Goal: Task Accomplishment & Management: Manage account settings

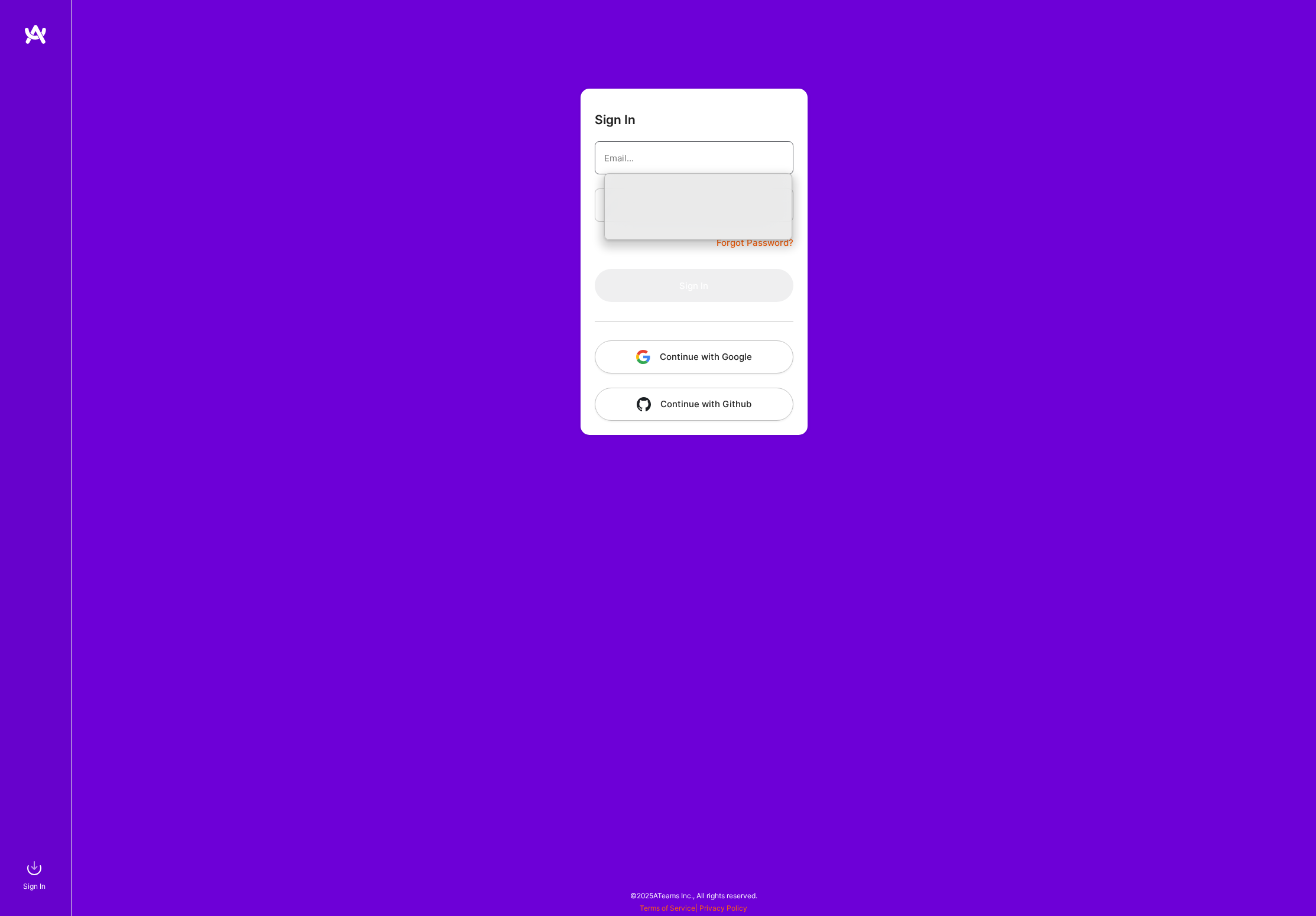
type input "[PERSON_NAME][EMAIL_ADDRESS][PERSON_NAME][DOMAIN_NAME]"
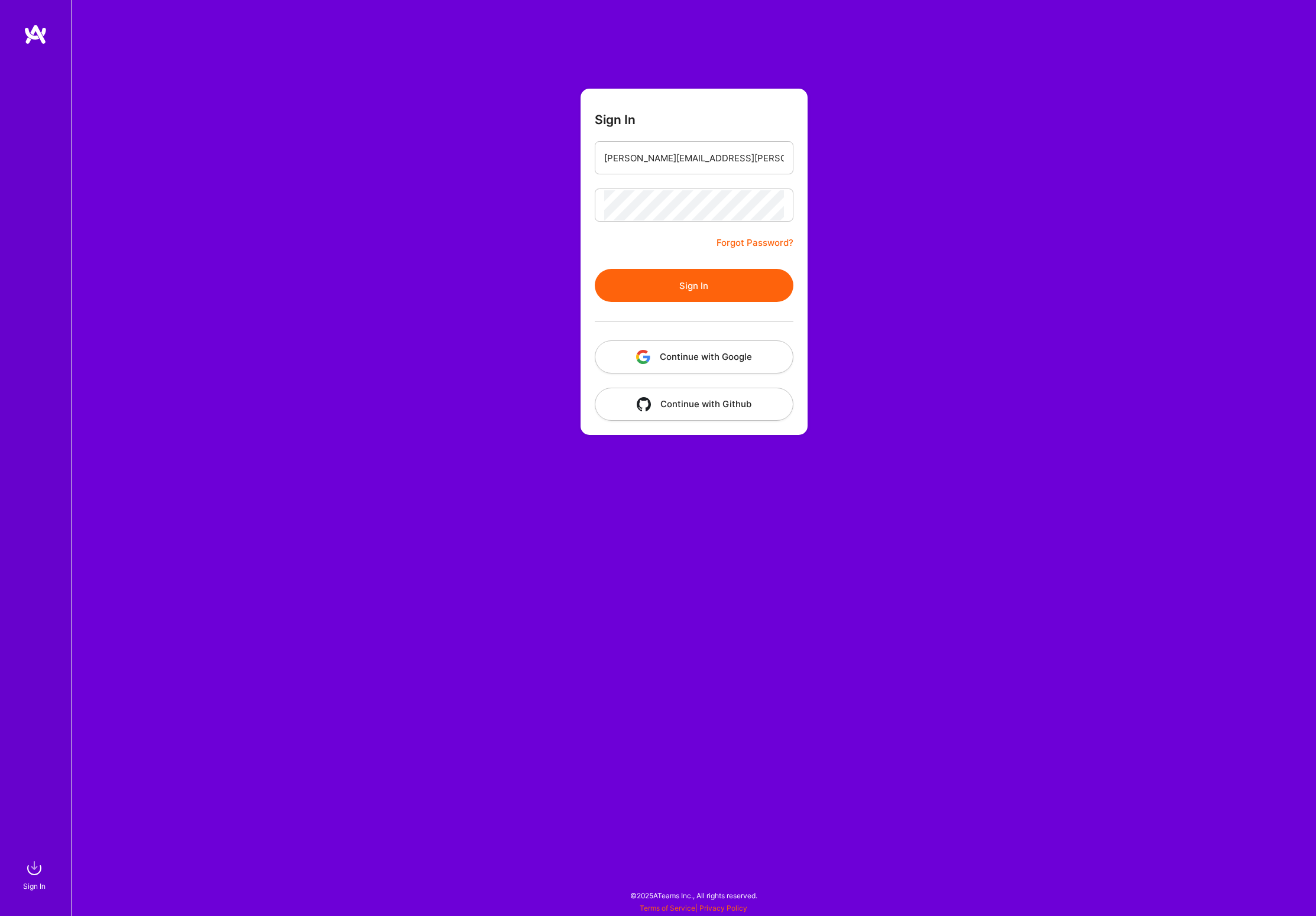
click at [696, 283] on button "Sign In" at bounding box center [694, 286] width 199 height 33
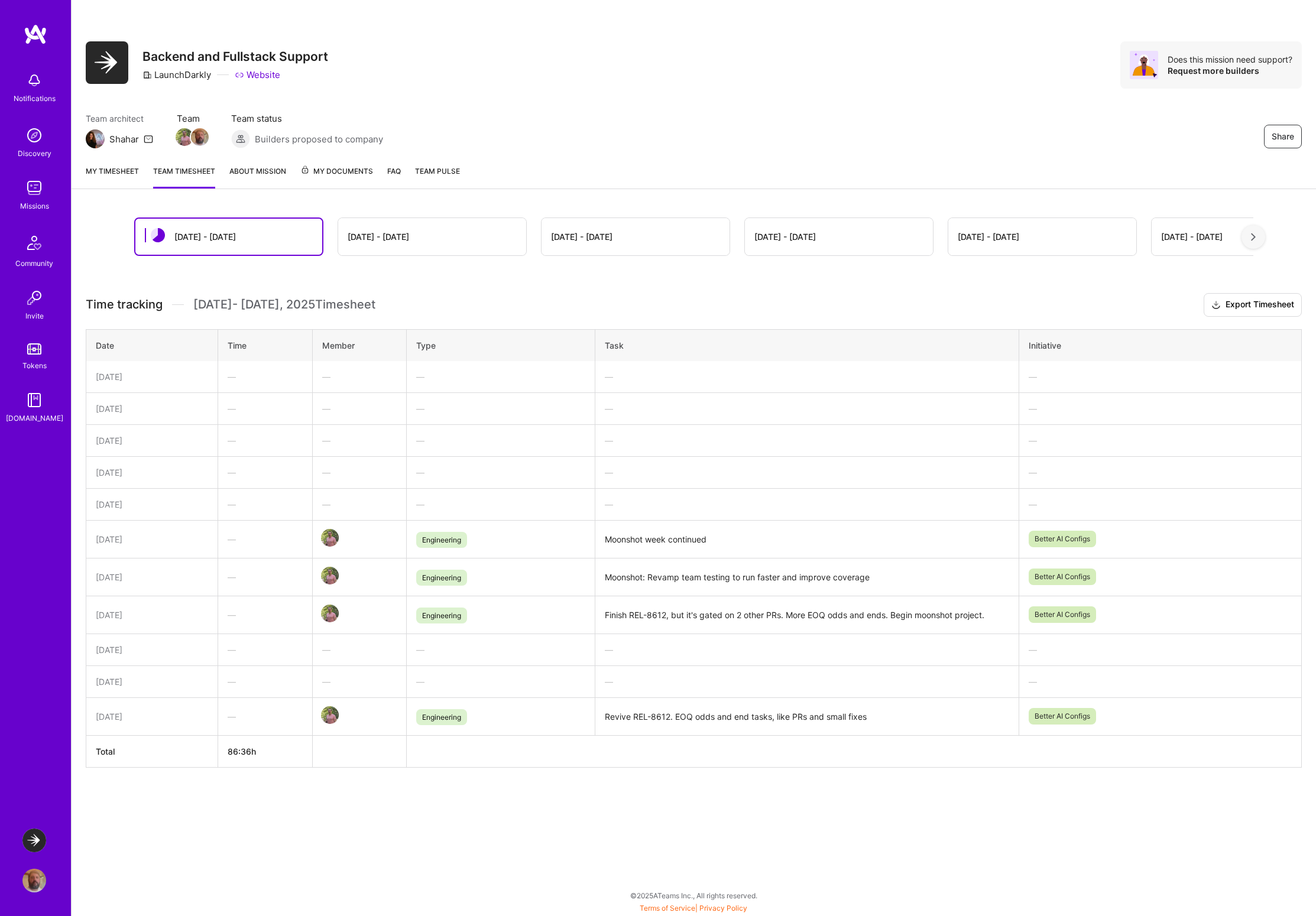
click at [120, 171] on link "My timesheet" at bounding box center [112, 177] width 53 height 24
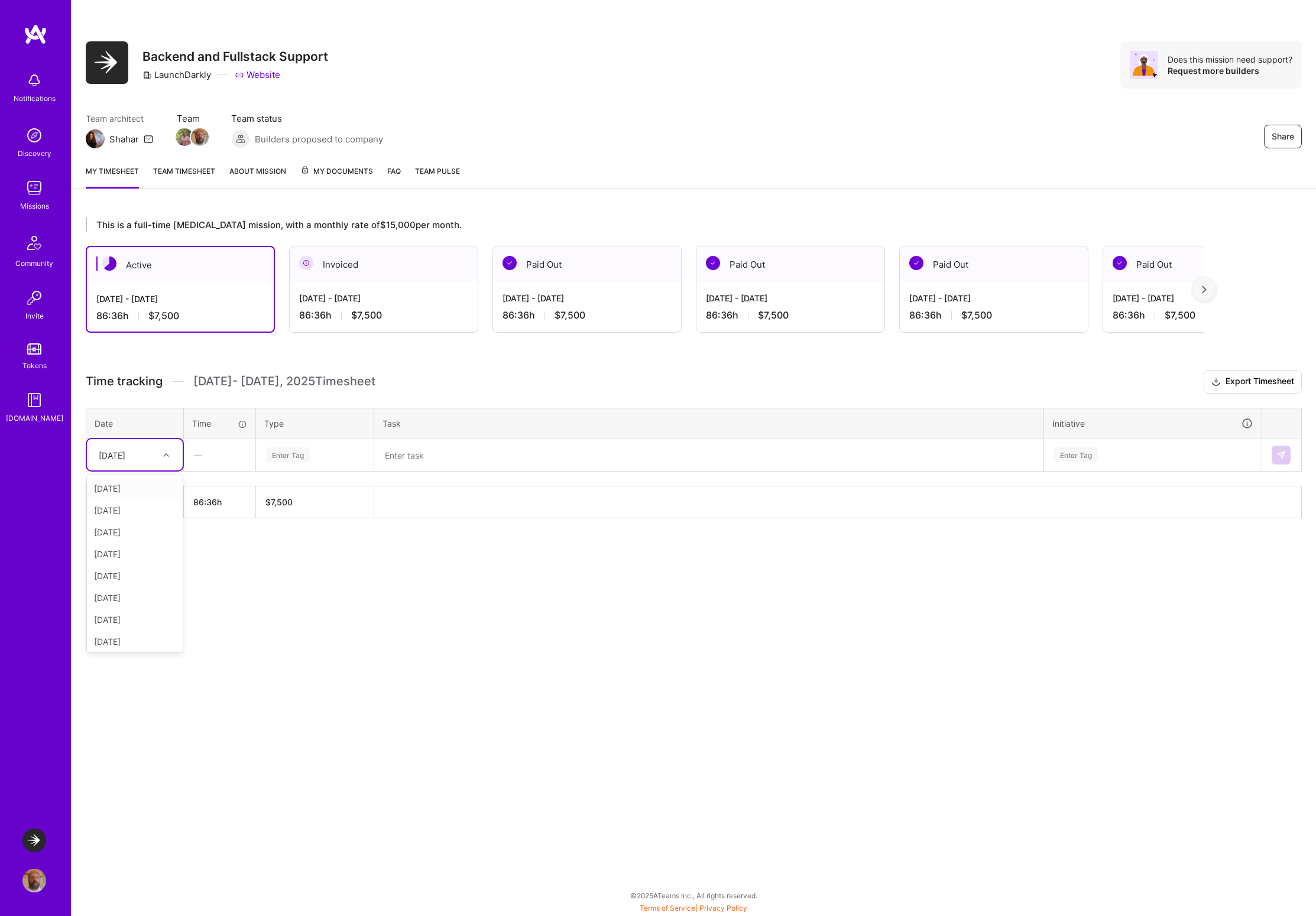
click at [161, 454] on div at bounding box center [168, 455] width 18 height 15
click at [150, 490] on div "[DATE]" at bounding box center [135, 488] width 96 height 22
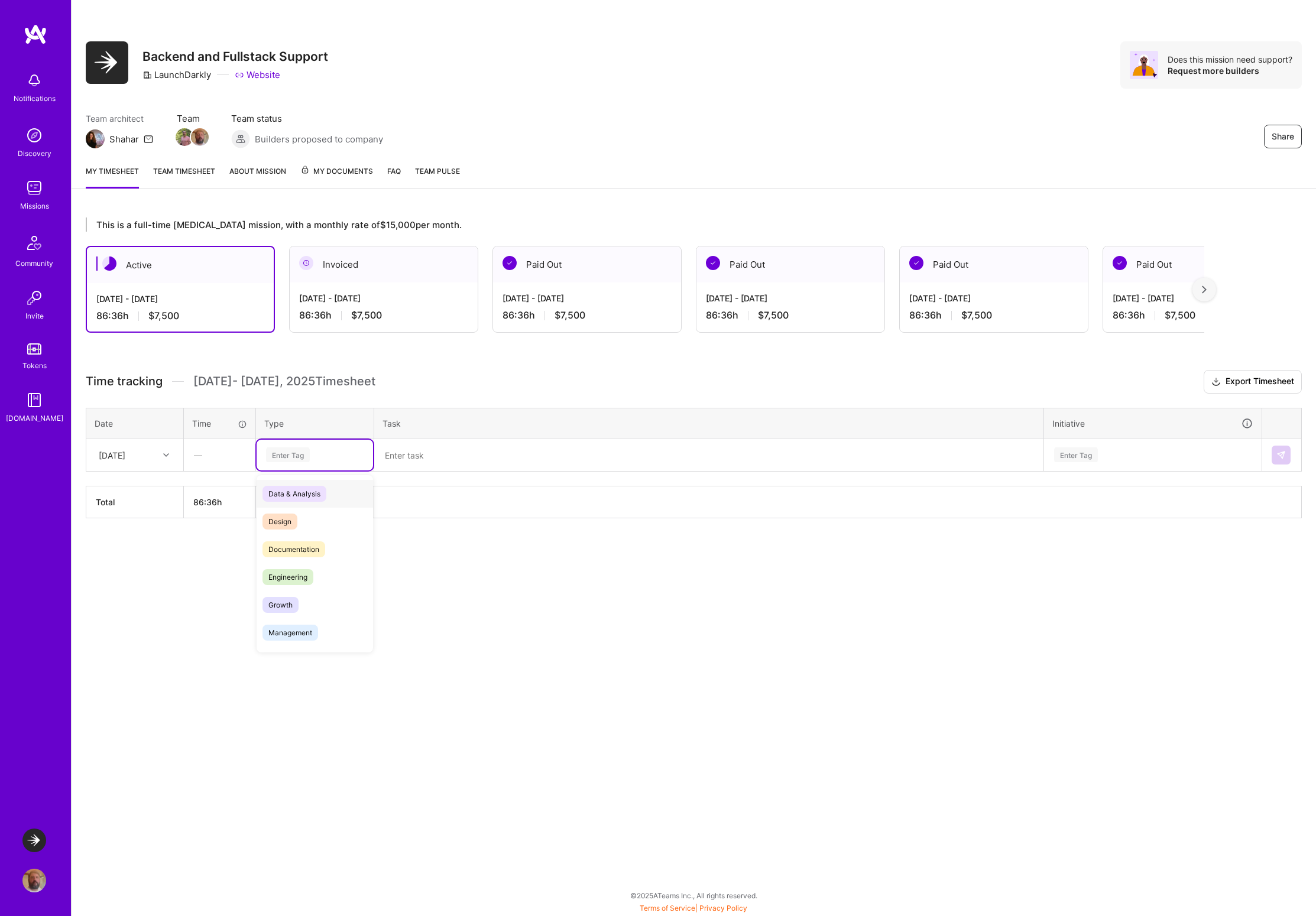
click at [286, 457] on div "Enter Tag" at bounding box center [287, 455] width 44 height 18
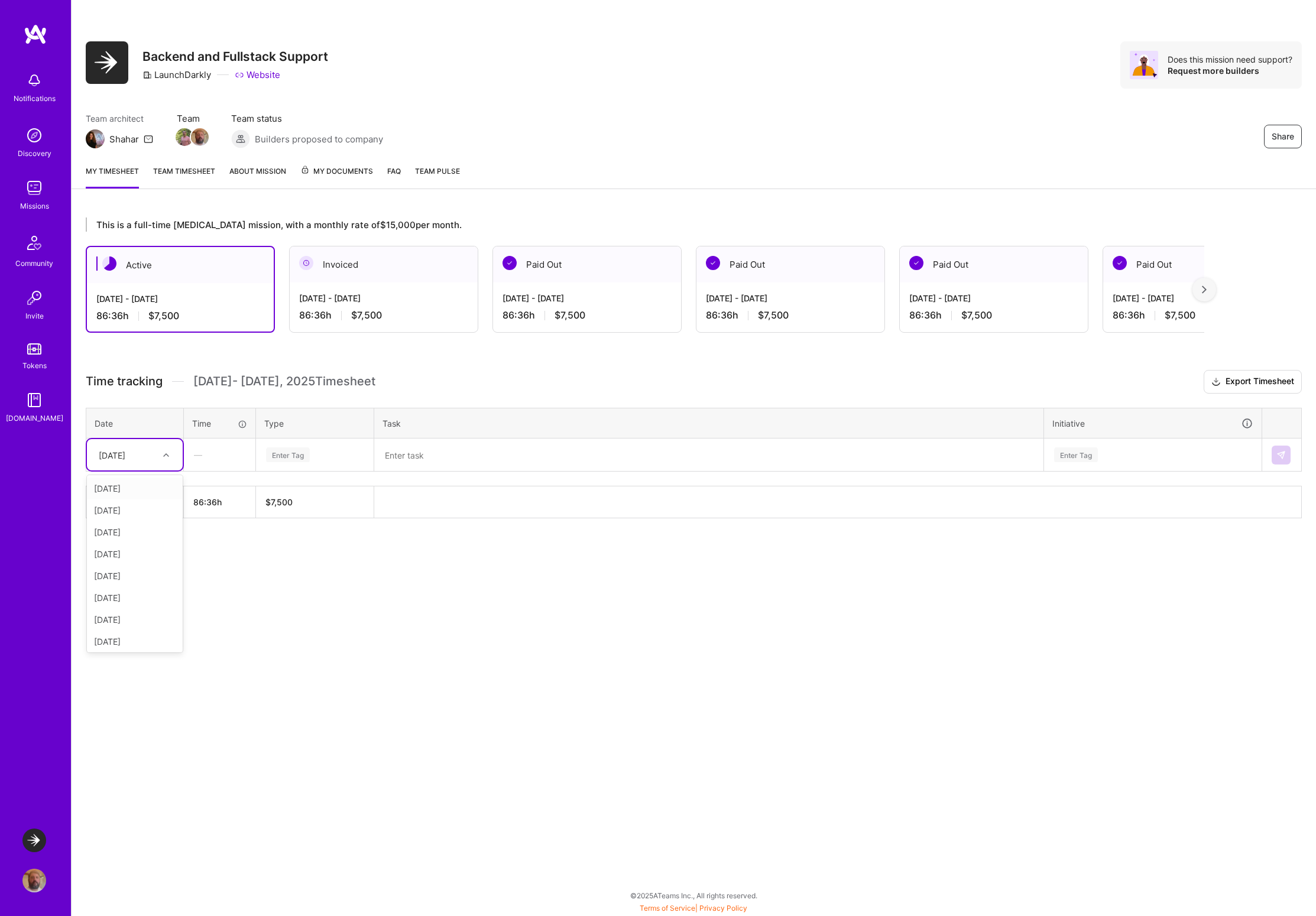
click at [160, 451] on div at bounding box center [168, 455] width 18 height 15
click at [119, 535] on div "[DATE]" at bounding box center [135, 532] width 96 height 22
click at [294, 458] on div "Enter Tag" at bounding box center [287, 455] width 44 height 18
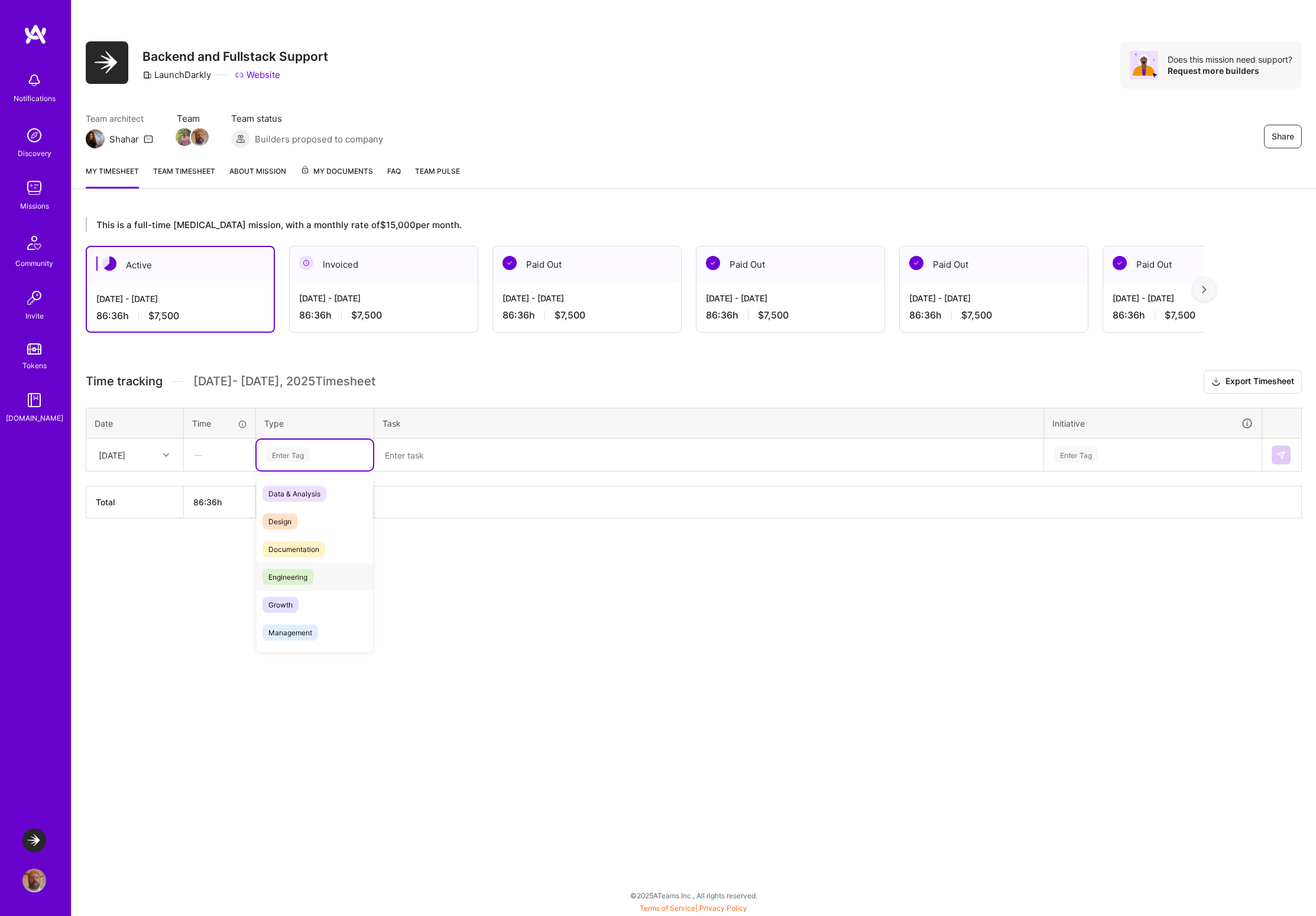
click at [289, 573] on span "Engineering" at bounding box center [287, 577] width 51 height 16
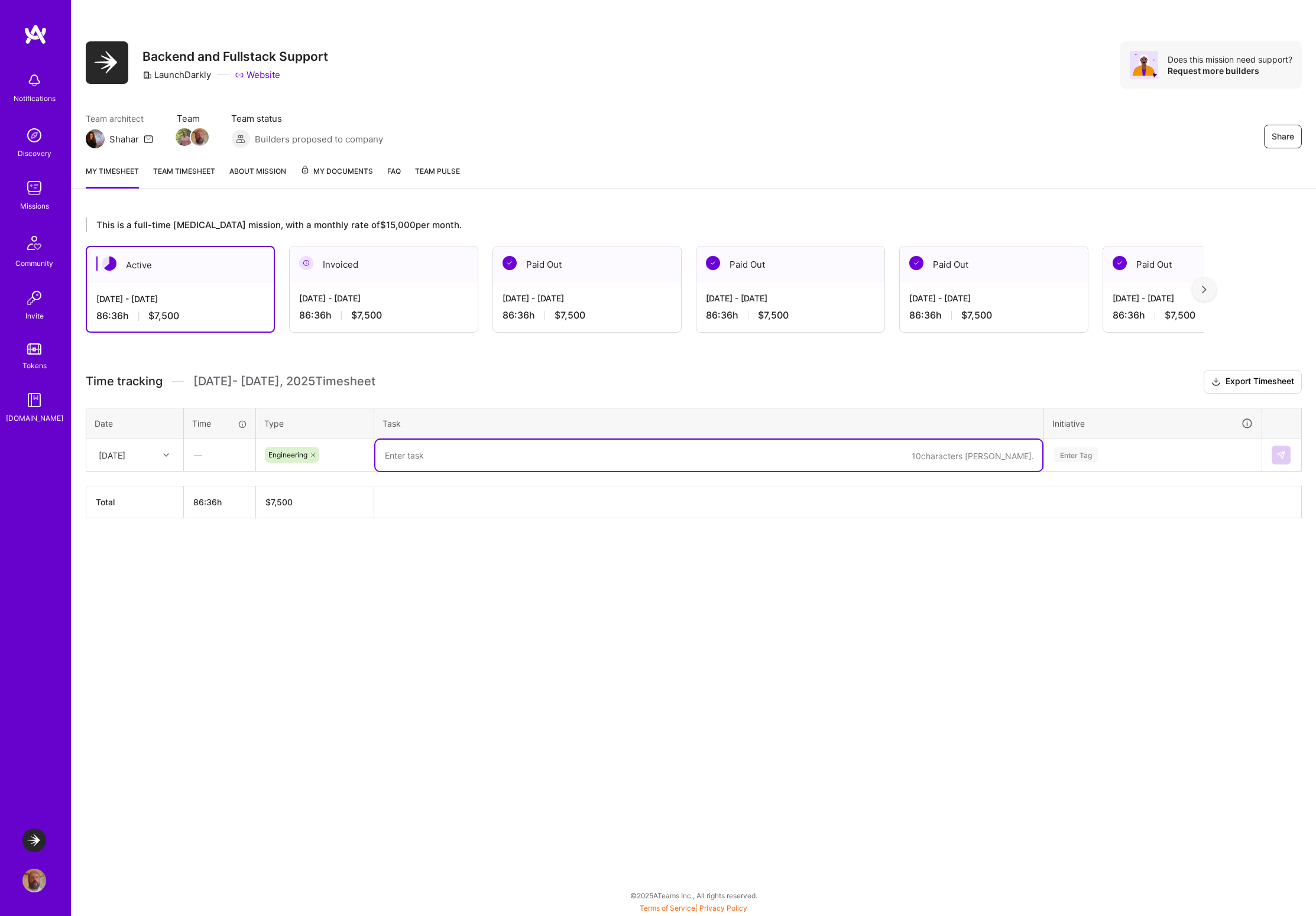
click at [432, 451] on textarea at bounding box center [709, 455] width 667 height 31
drag, startPoint x: 503, startPoint y: 453, endPoint x: 367, endPoint y: 455, distance: 136.0
click at [367, 455] on tr "[DATE] — Engineering Sequential Testing work Enter Tag" at bounding box center [694, 456] width 1216 height 33
click at [1129, 455] on div "Enter Tag" at bounding box center [1153, 454] width 200 height 15
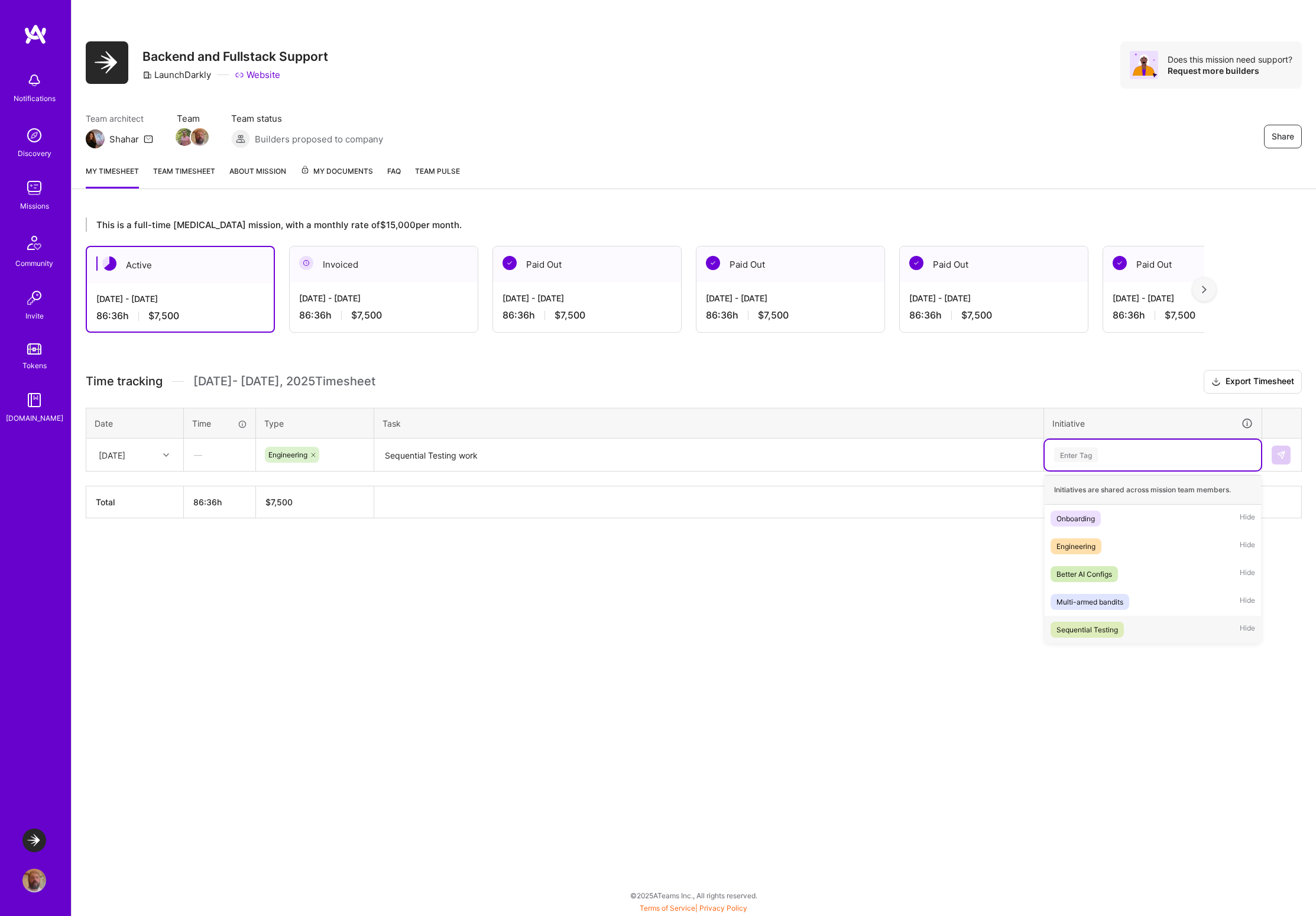
click at [1089, 634] on div "Sequential Testing" at bounding box center [1087, 630] width 61 height 13
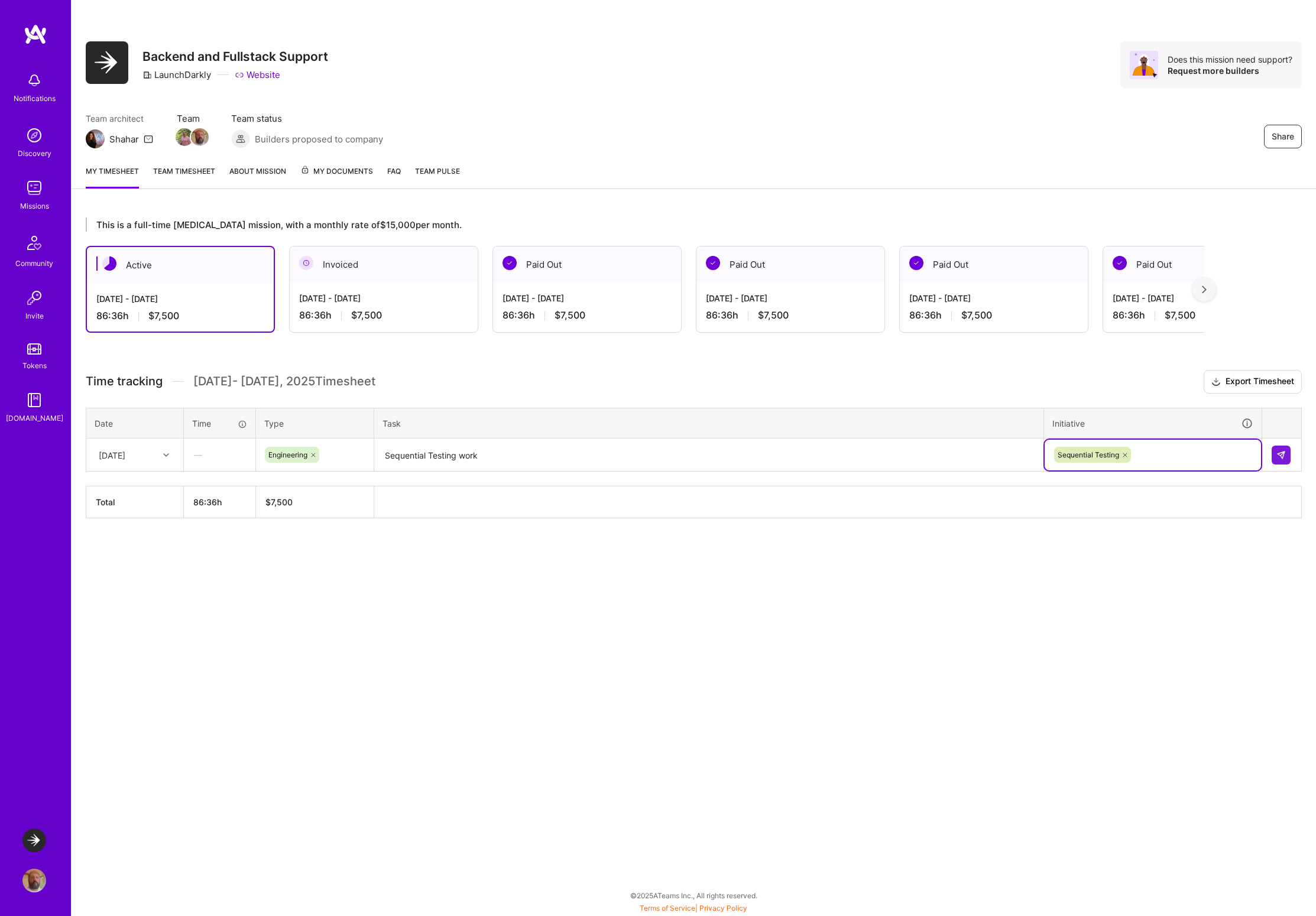
click at [556, 456] on textarea "Sequential Testing work" at bounding box center [709, 455] width 667 height 31
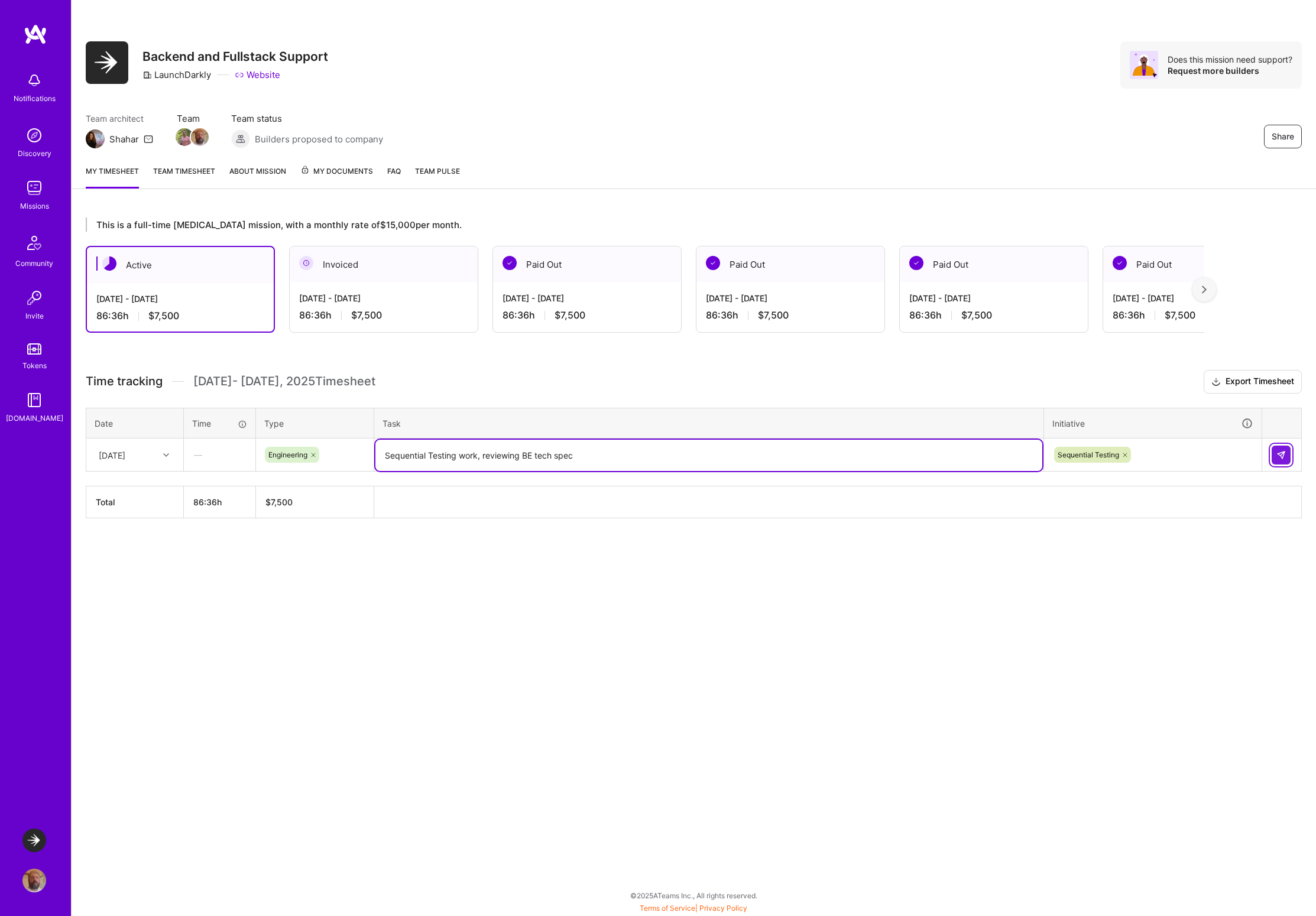
type textarea "Sequential Testing work, reviewing BE tech spec"
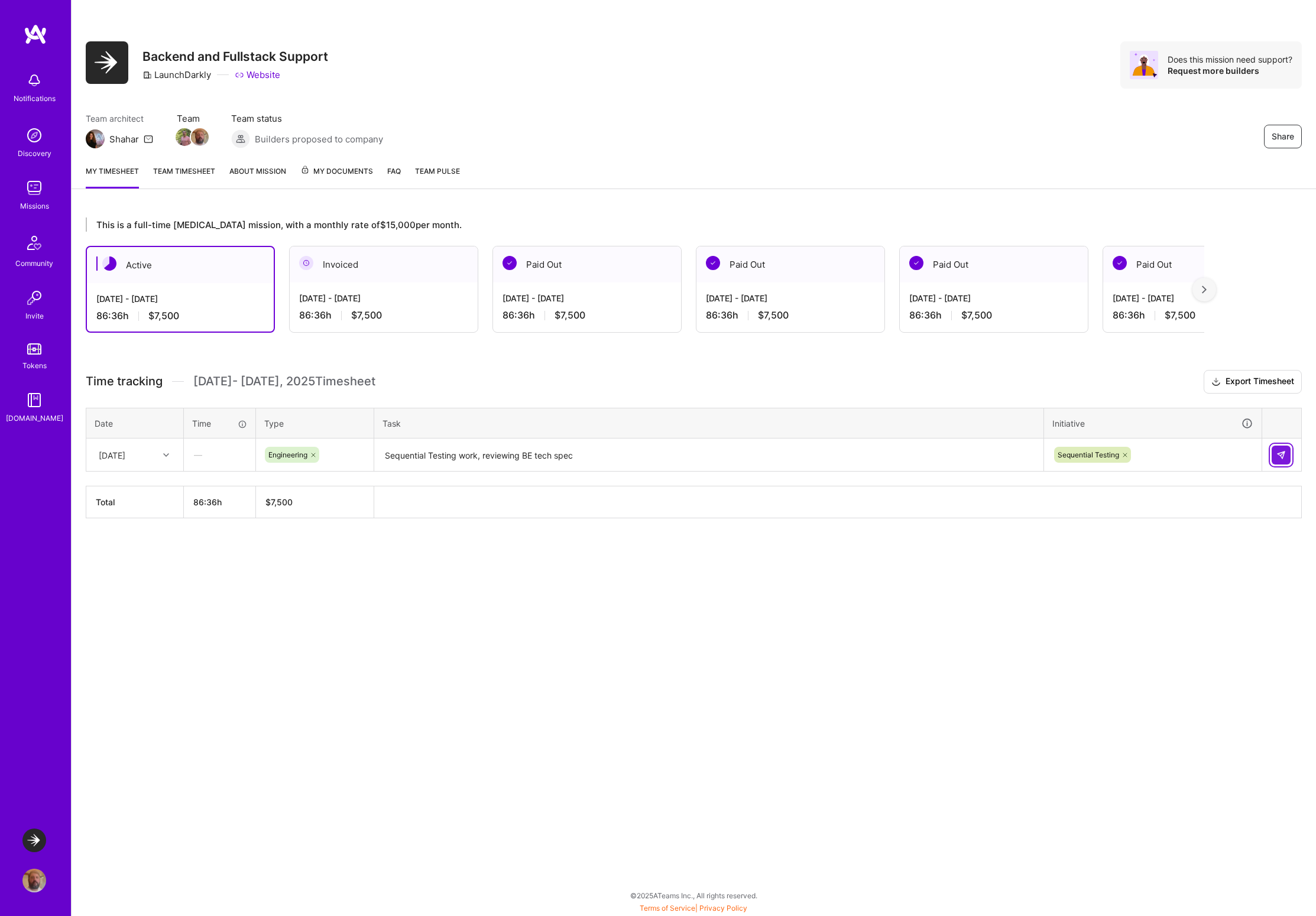
click at [1287, 453] on button at bounding box center [1281, 455] width 19 height 19
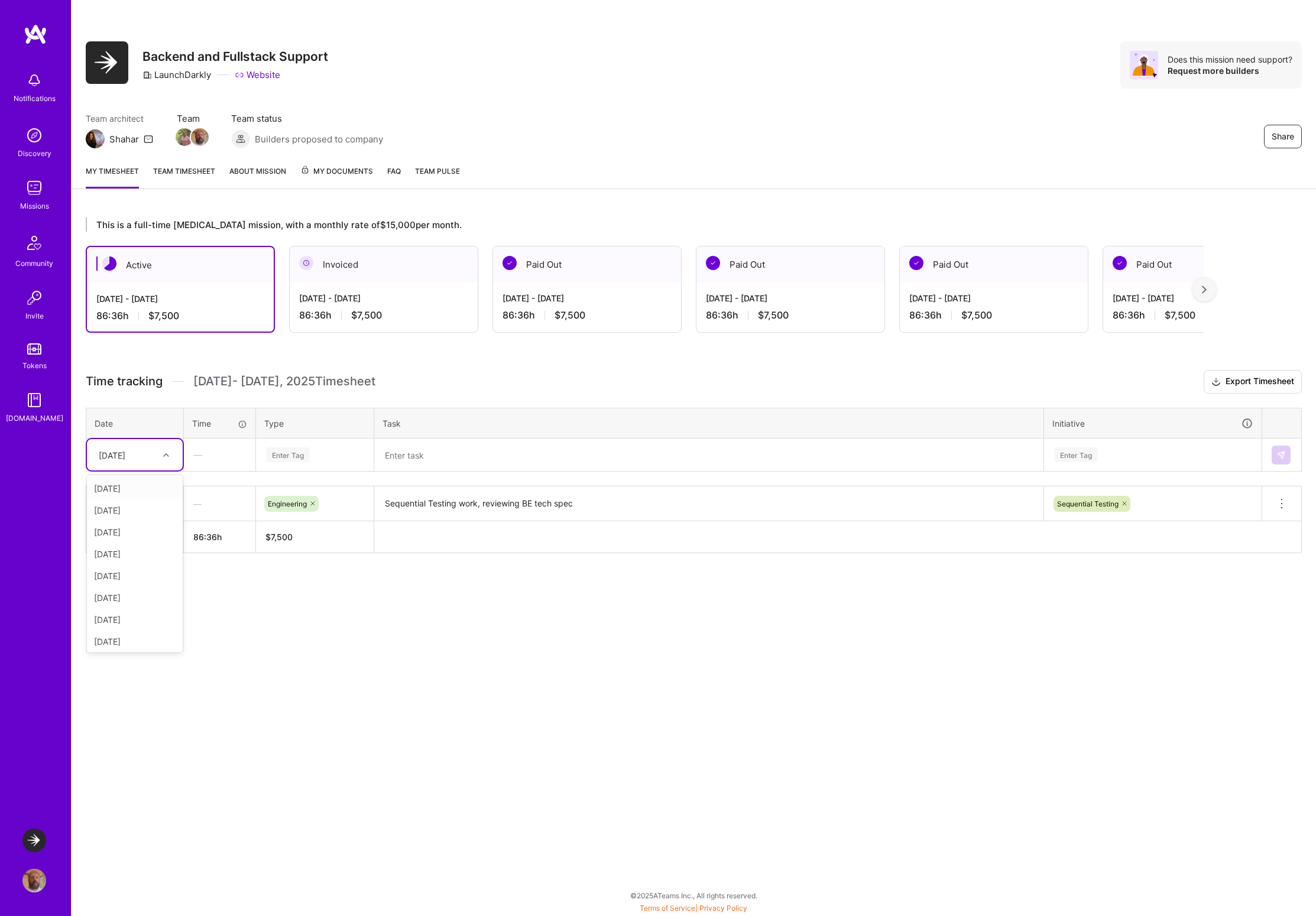
click at [163, 451] on div at bounding box center [168, 455] width 18 height 15
click at [123, 558] on div "[DATE]" at bounding box center [135, 554] width 96 height 22
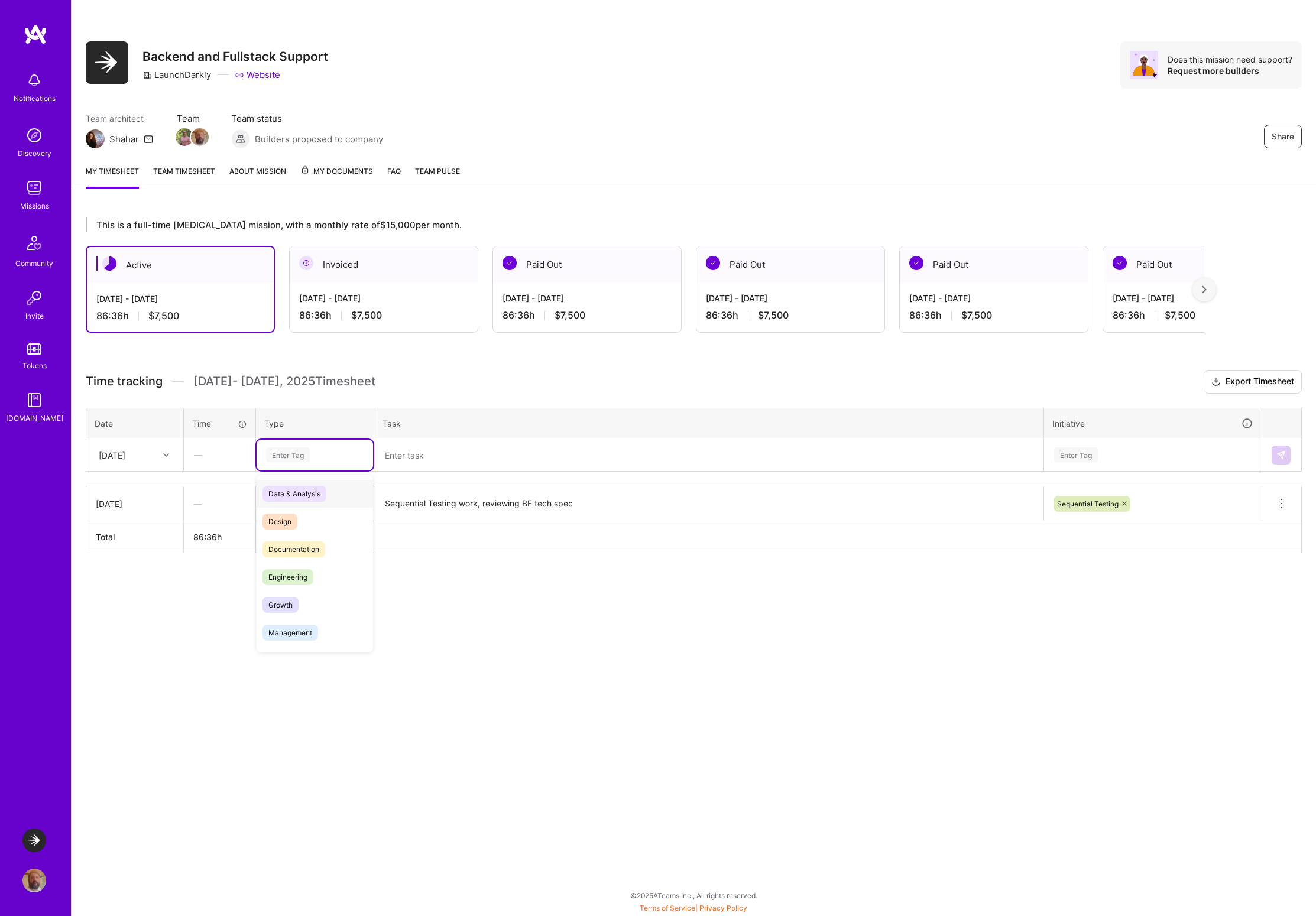
click at [296, 458] on div "Enter Tag" at bounding box center [287, 455] width 44 height 18
click at [295, 564] on div "Engineering" at bounding box center [314, 577] width 116 height 28
click at [435, 466] on textarea at bounding box center [709, 455] width 667 height 31
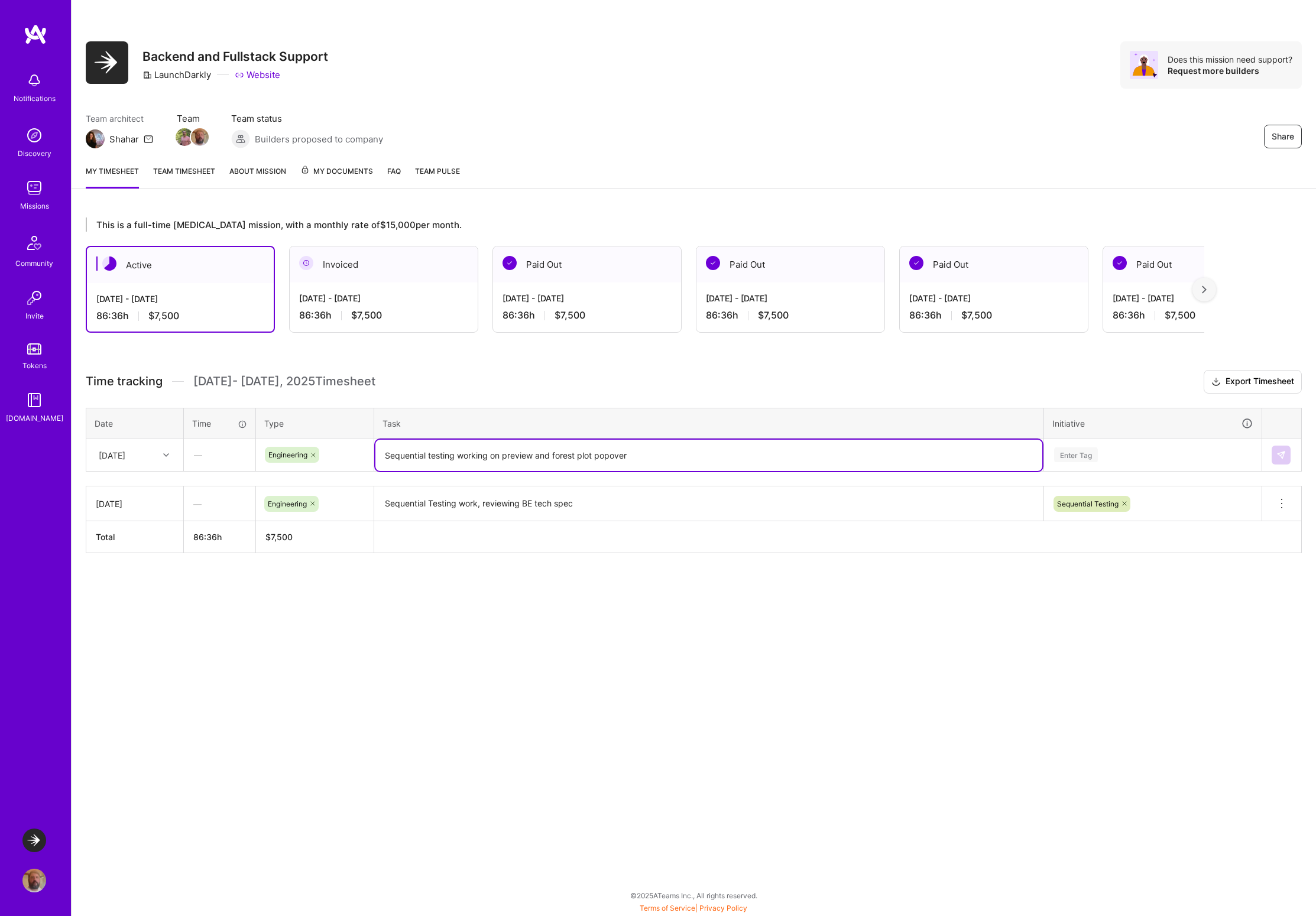
type textarea "Sequential testing working on preview and forest plot popover"
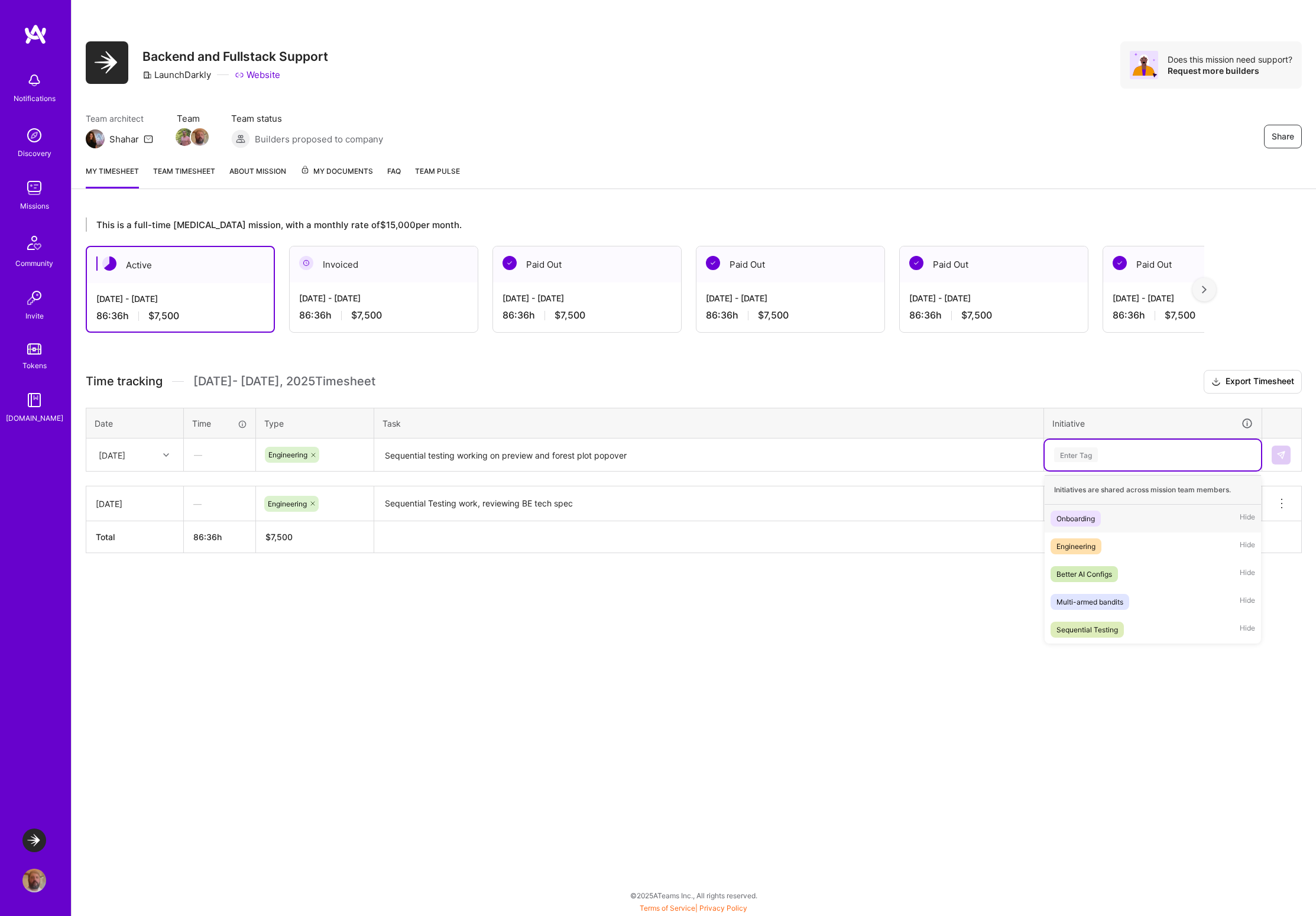
drag, startPoint x: 1082, startPoint y: 450, endPoint x: 1080, endPoint y: 459, distance: 9.2
click at [1080, 451] on div "Enter Tag" at bounding box center [1075, 455] width 44 height 18
drag, startPoint x: 1074, startPoint y: 624, endPoint x: 1184, endPoint y: 529, distance: 145.3
click at [1074, 624] on div "Sequential Testing" at bounding box center [1087, 630] width 61 height 13
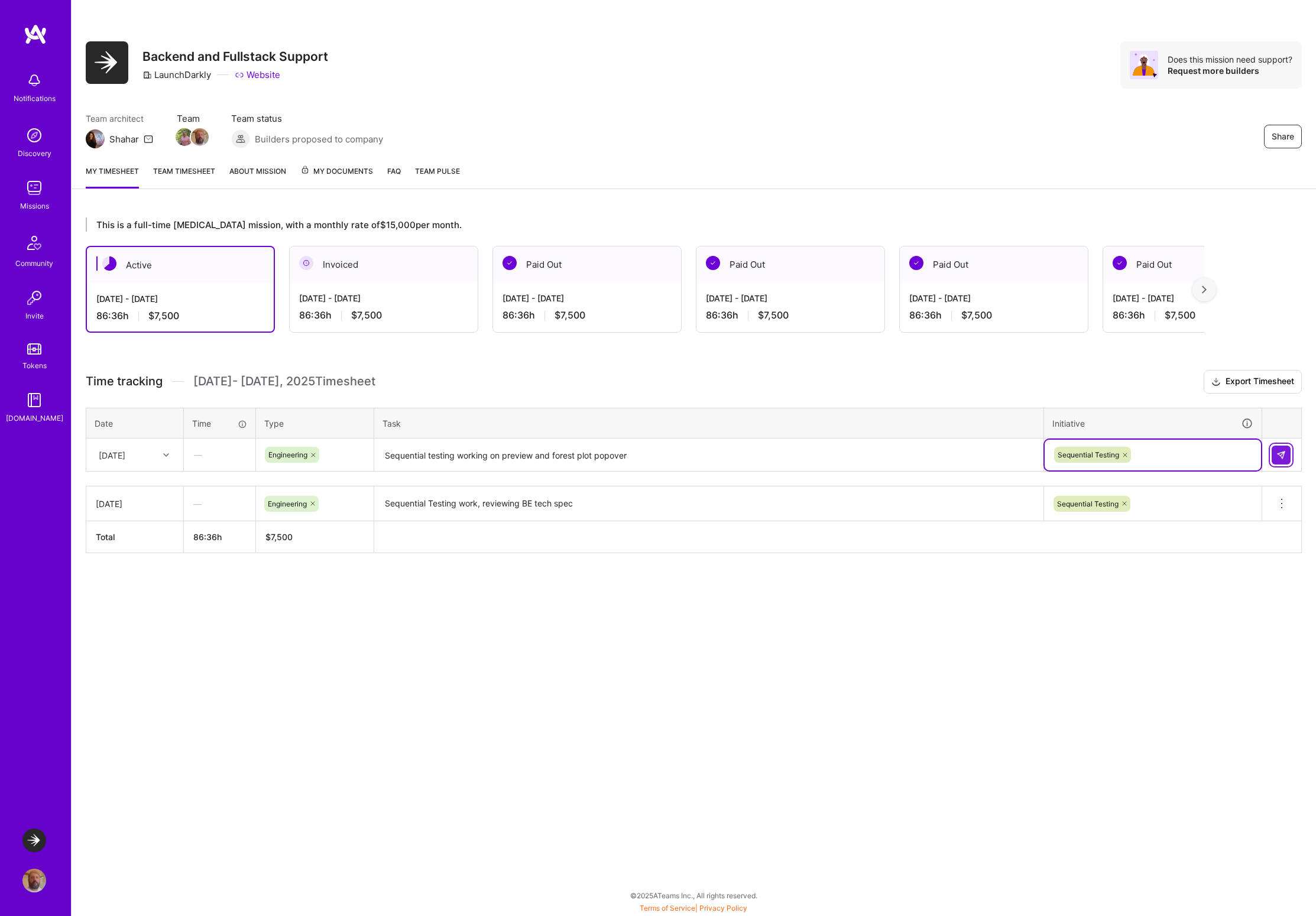
click at [1281, 456] on img at bounding box center [1281, 456] width 10 height 10
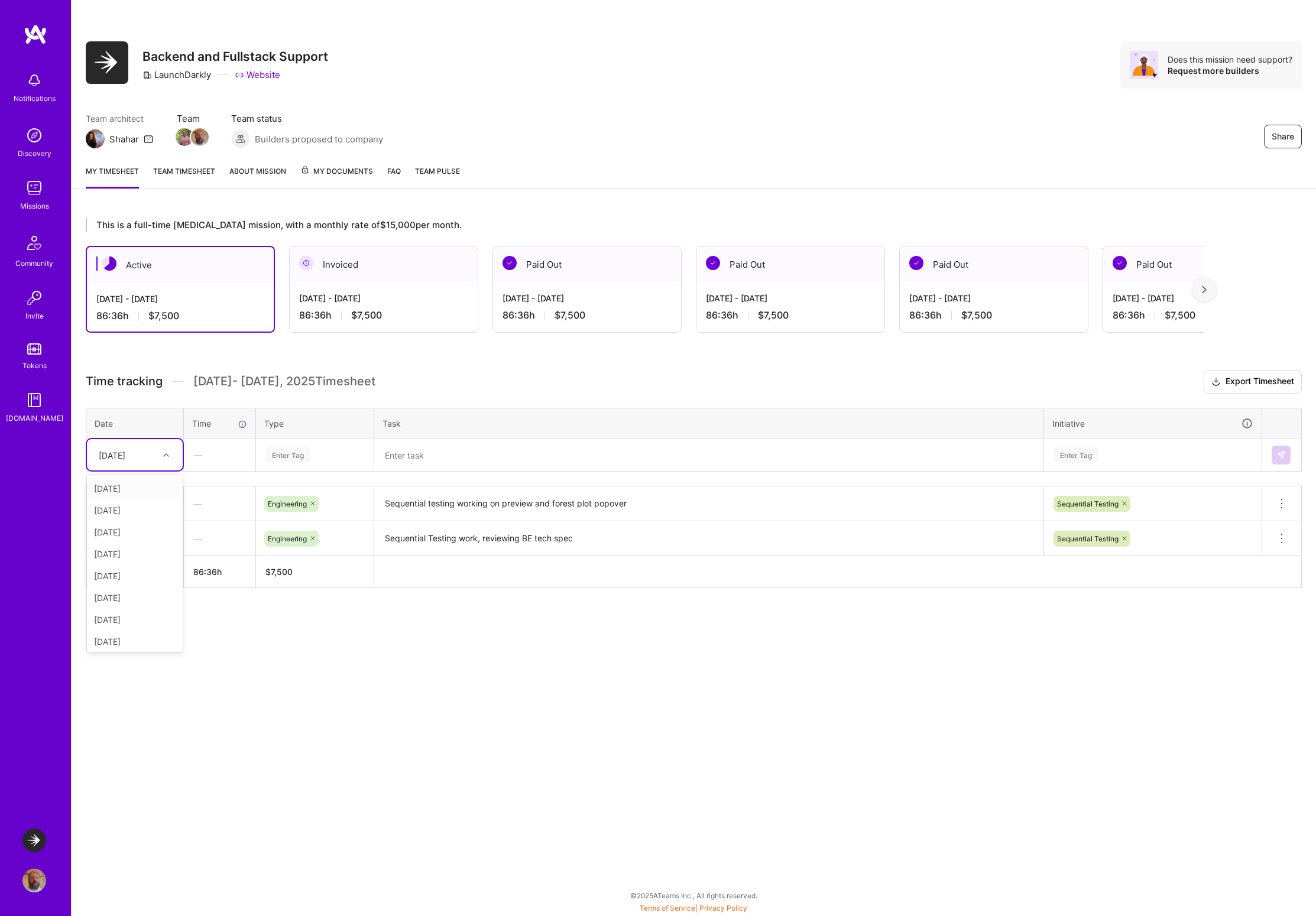
click at [166, 456] on icon at bounding box center [166, 455] width 6 height 6
click at [128, 574] on div "[DATE]" at bounding box center [135, 576] width 96 height 22
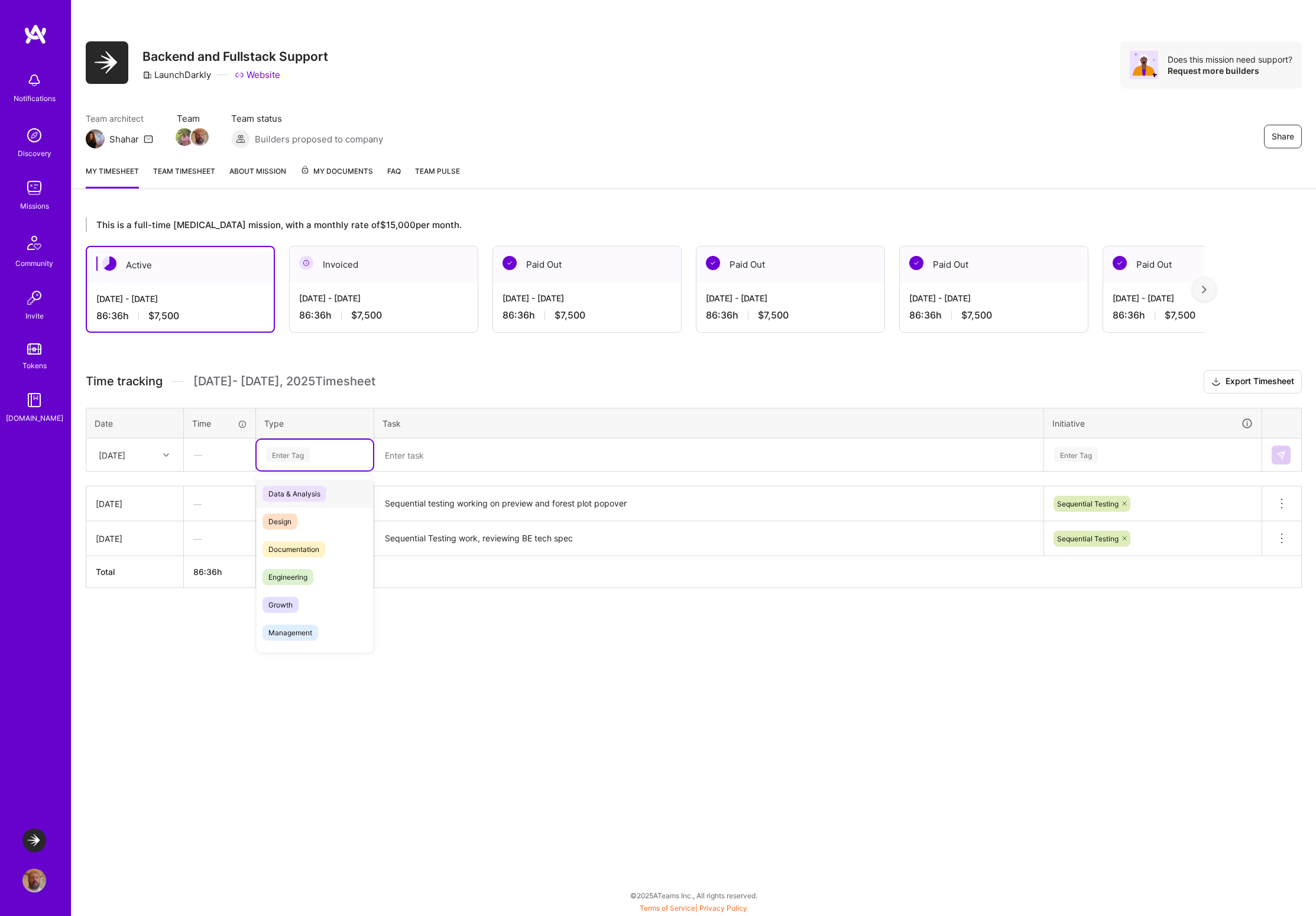
click at [299, 456] on div "Enter Tag" at bounding box center [287, 455] width 44 height 18
click at [296, 585] on div "Engineering" at bounding box center [314, 577] width 116 height 28
click at [414, 463] on textarea at bounding box center [709, 455] width 667 height 31
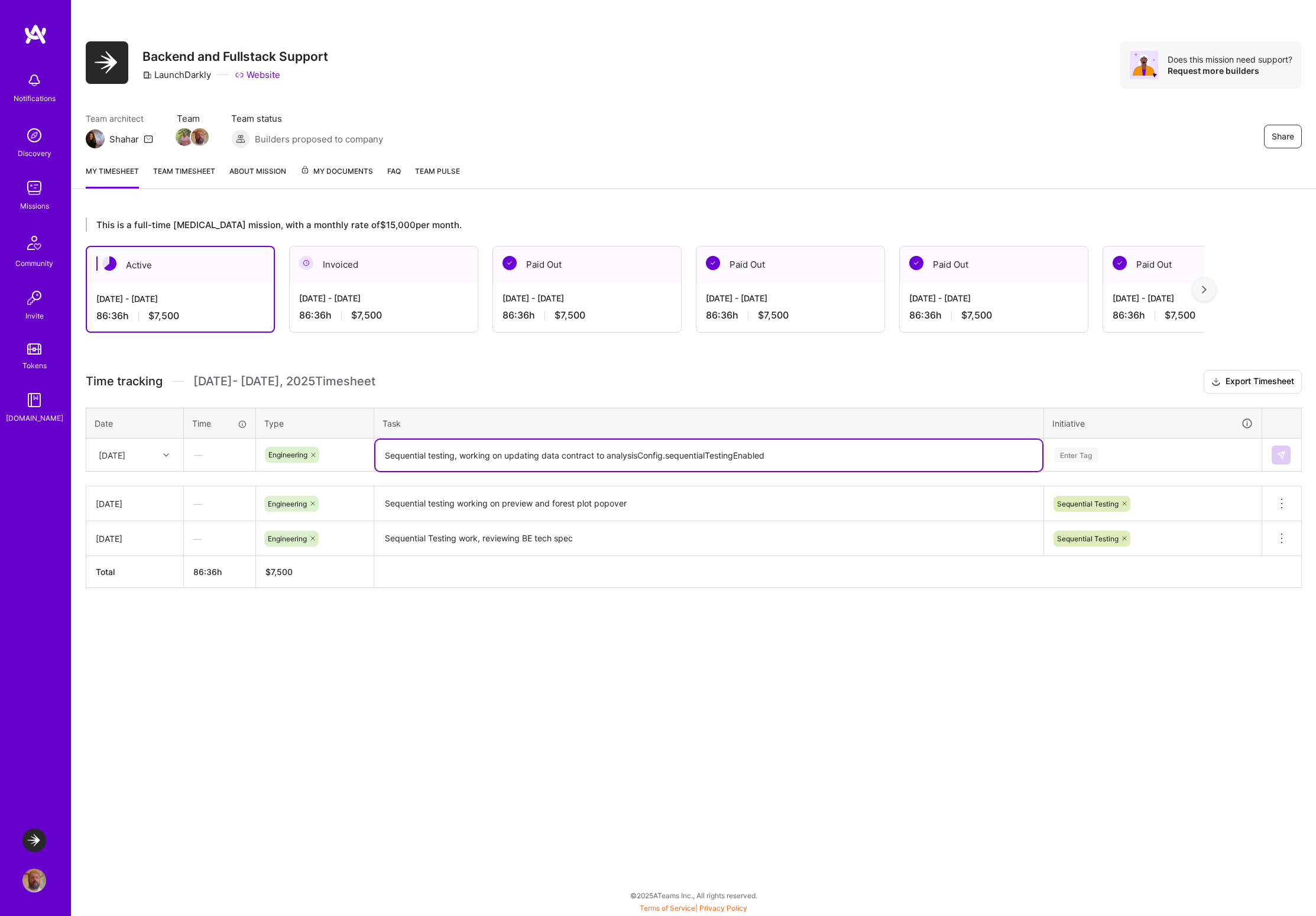
type textarea "Sequential testing, working on updating data contract to analysisConfig.sequent…"
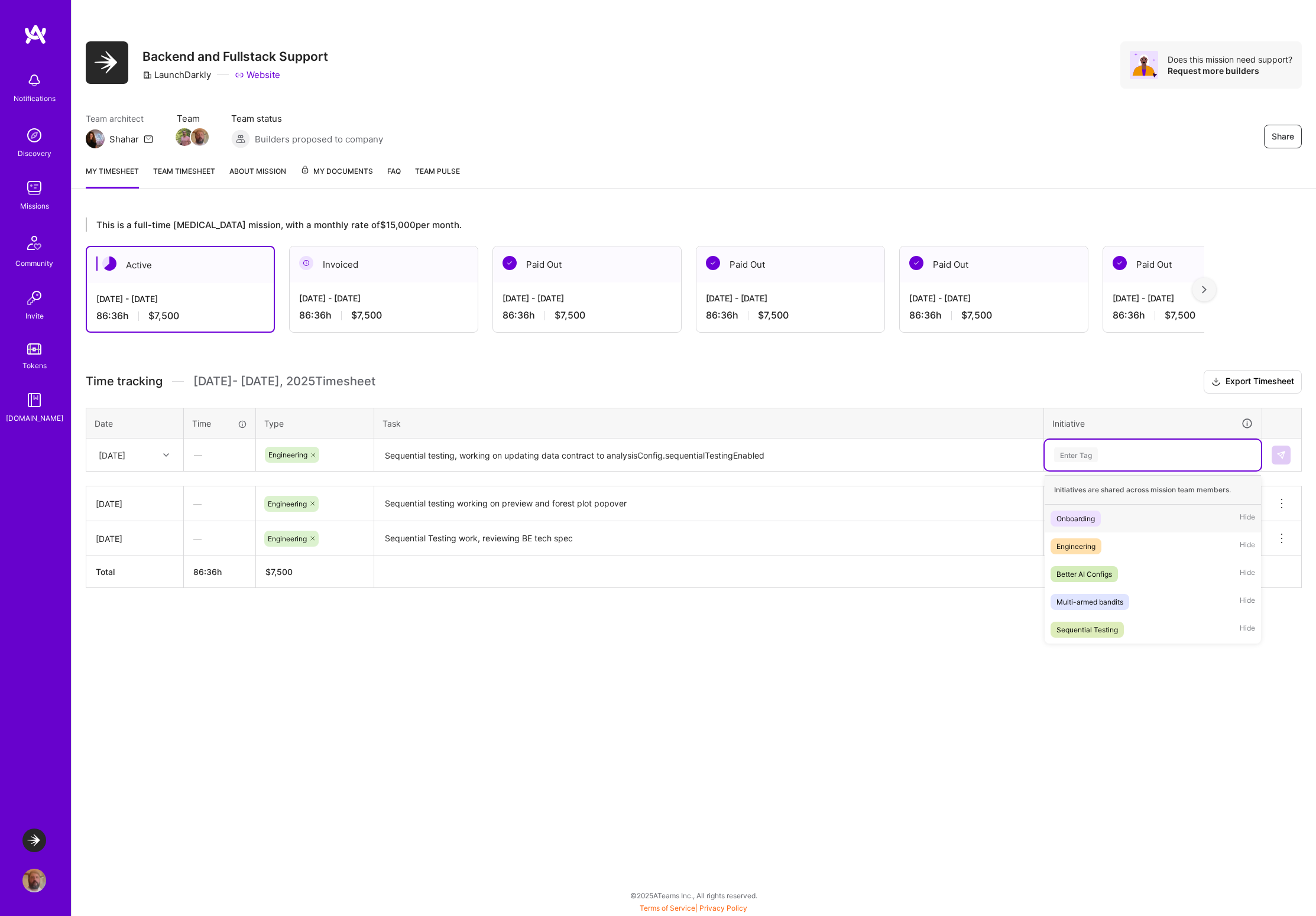
click at [1091, 456] on div "Enter Tag" at bounding box center [1075, 455] width 44 height 18
click at [1085, 626] on div "Sequential Testing" at bounding box center [1087, 630] width 61 height 13
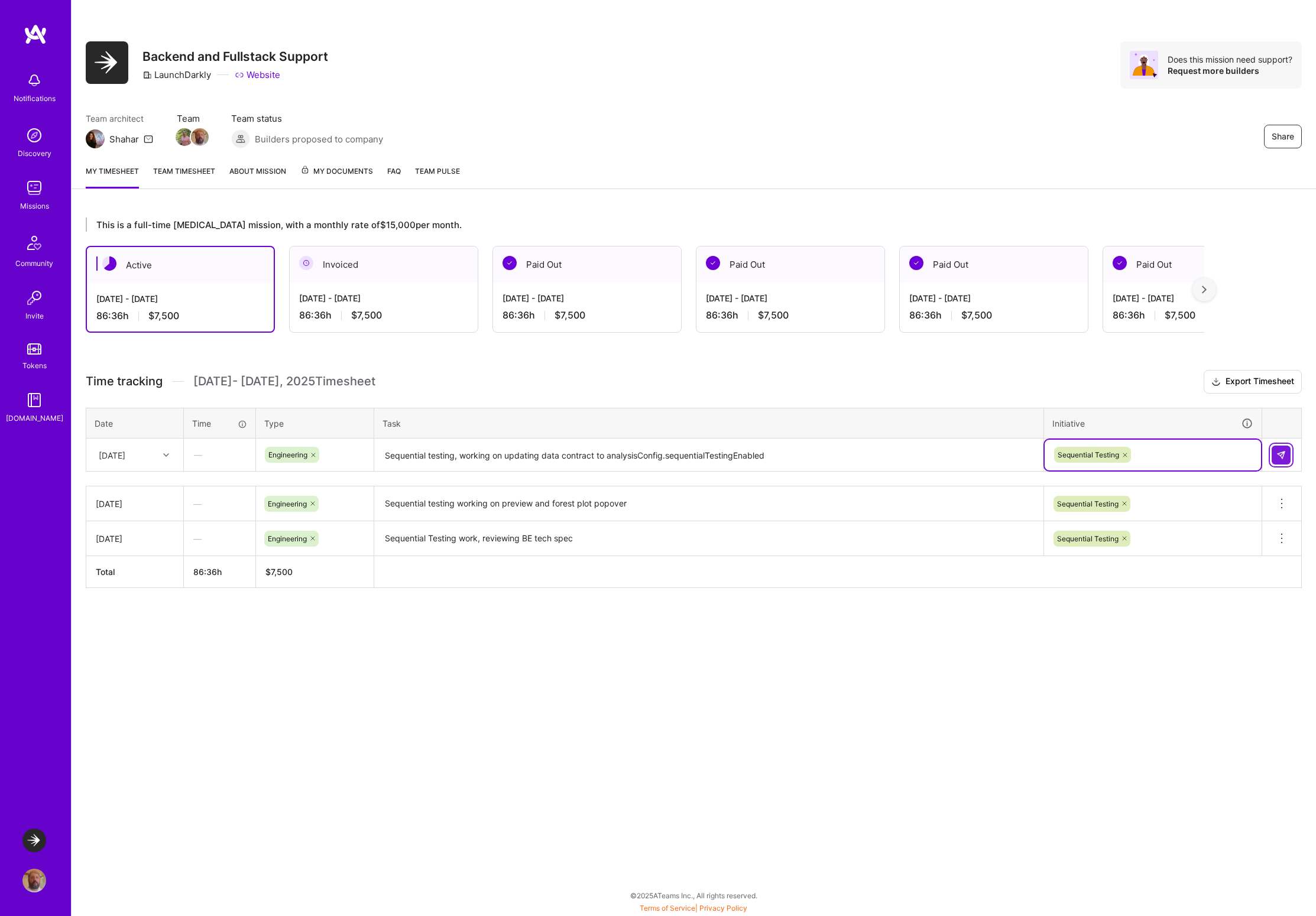
click at [1275, 458] on button at bounding box center [1281, 455] width 19 height 19
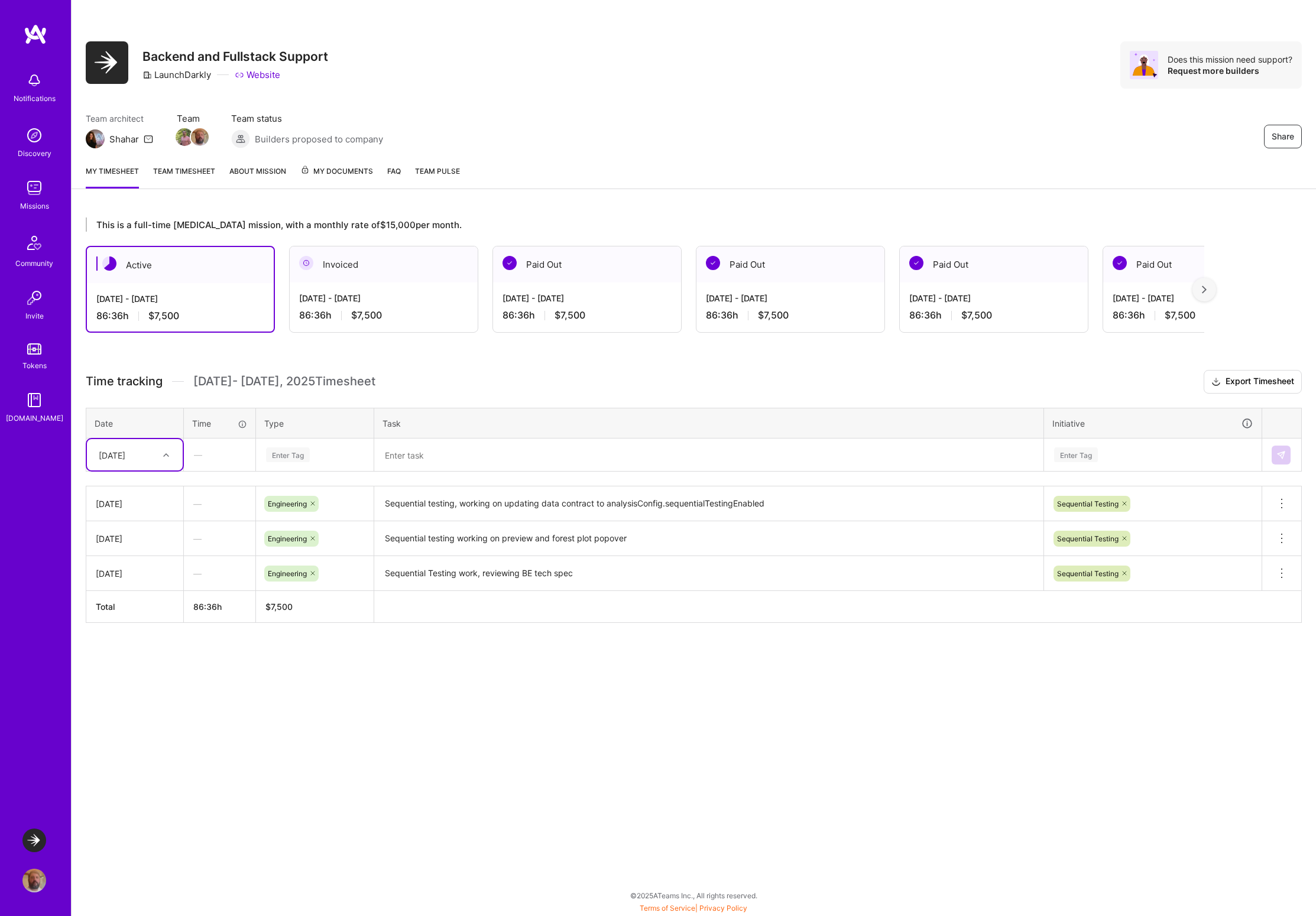
click at [166, 445] on div at bounding box center [168, 455] width 18 height 19
click at [123, 596] on div "[DATE]" at bounding box center [135, 597] width 96 height 22
click at [305, 455] on div "Enter Tag" at bounding box center [287, 455] width 44 height 18
click at [284, 576] on span "Engineering" at bounding box center [287, 577] width 51 height 16
click at [420, 457] on textarea at bounding box center [709, 455] width 667 height 31
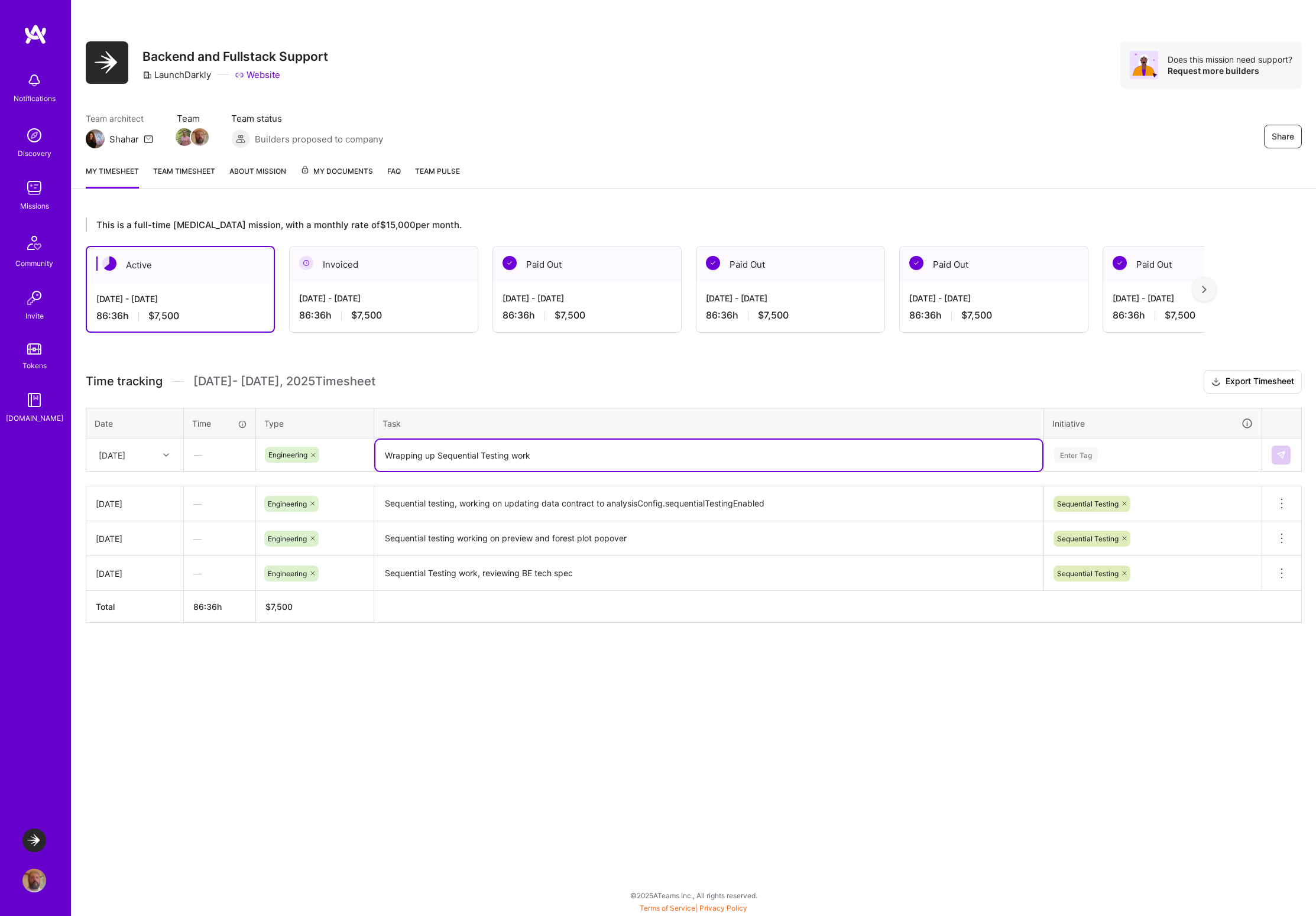
type textarea "Wrapping up Sequential Testing work"
click at [1086, 454] on div "Enter Tag" at bounding box center [1075, 455] width 44 height 18
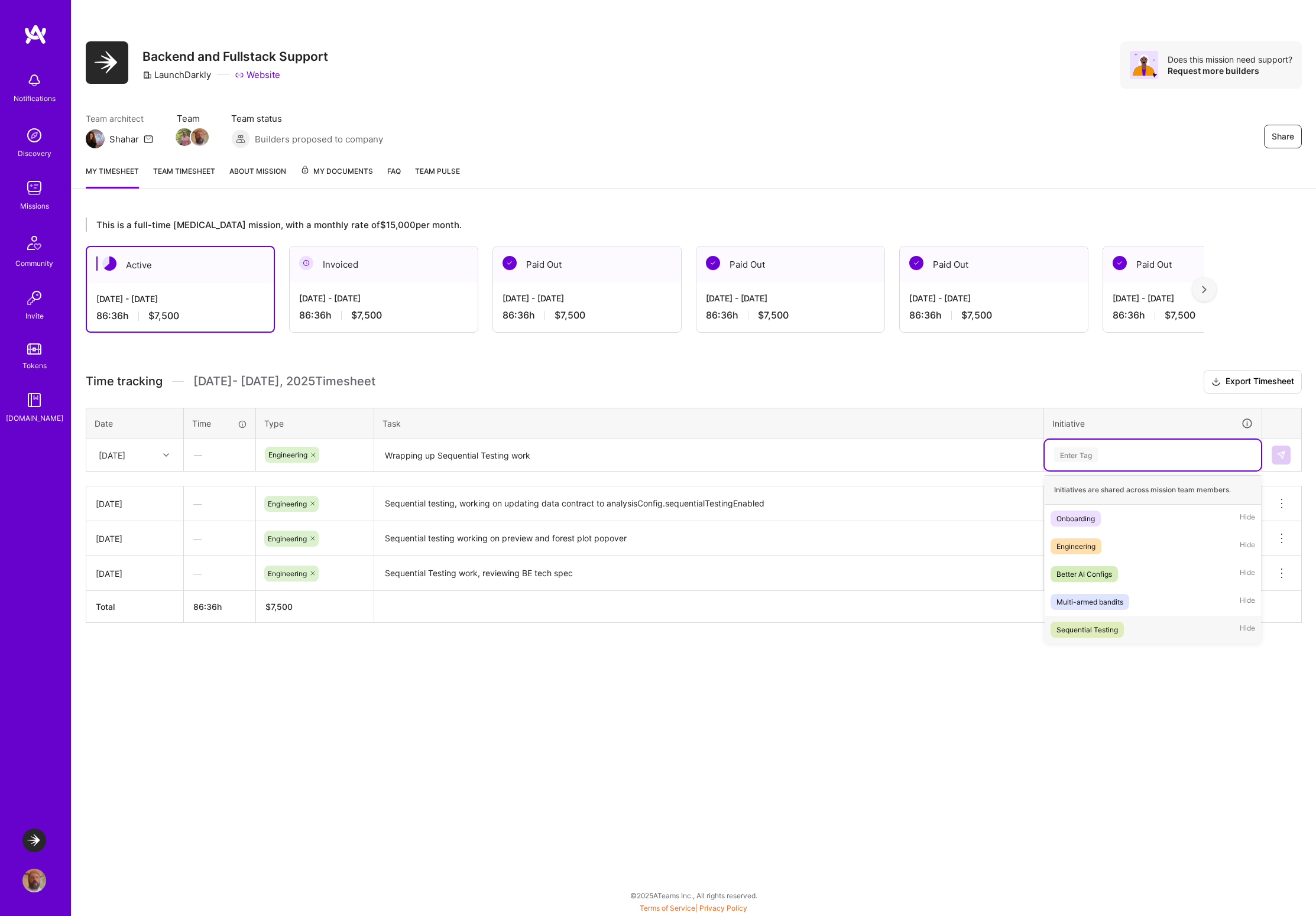
click at [1089, 629] on div "Sequential Testing" at bounding box center [1087, 630] width 61 height 13
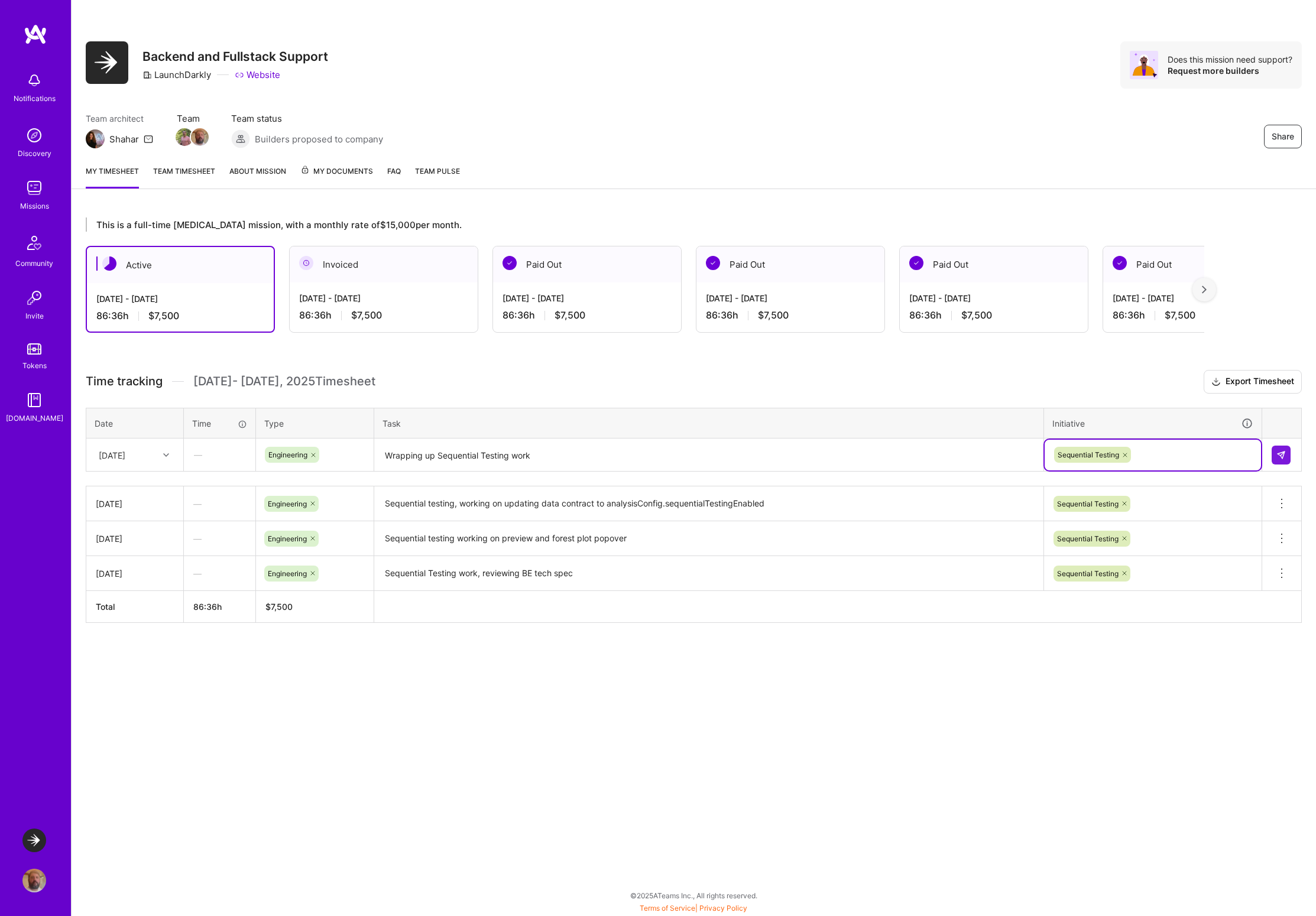
click at [572, 455] on textarea "Wrapping up Sequential Testing work" at bounding box center [709, 455] width 667 height 31
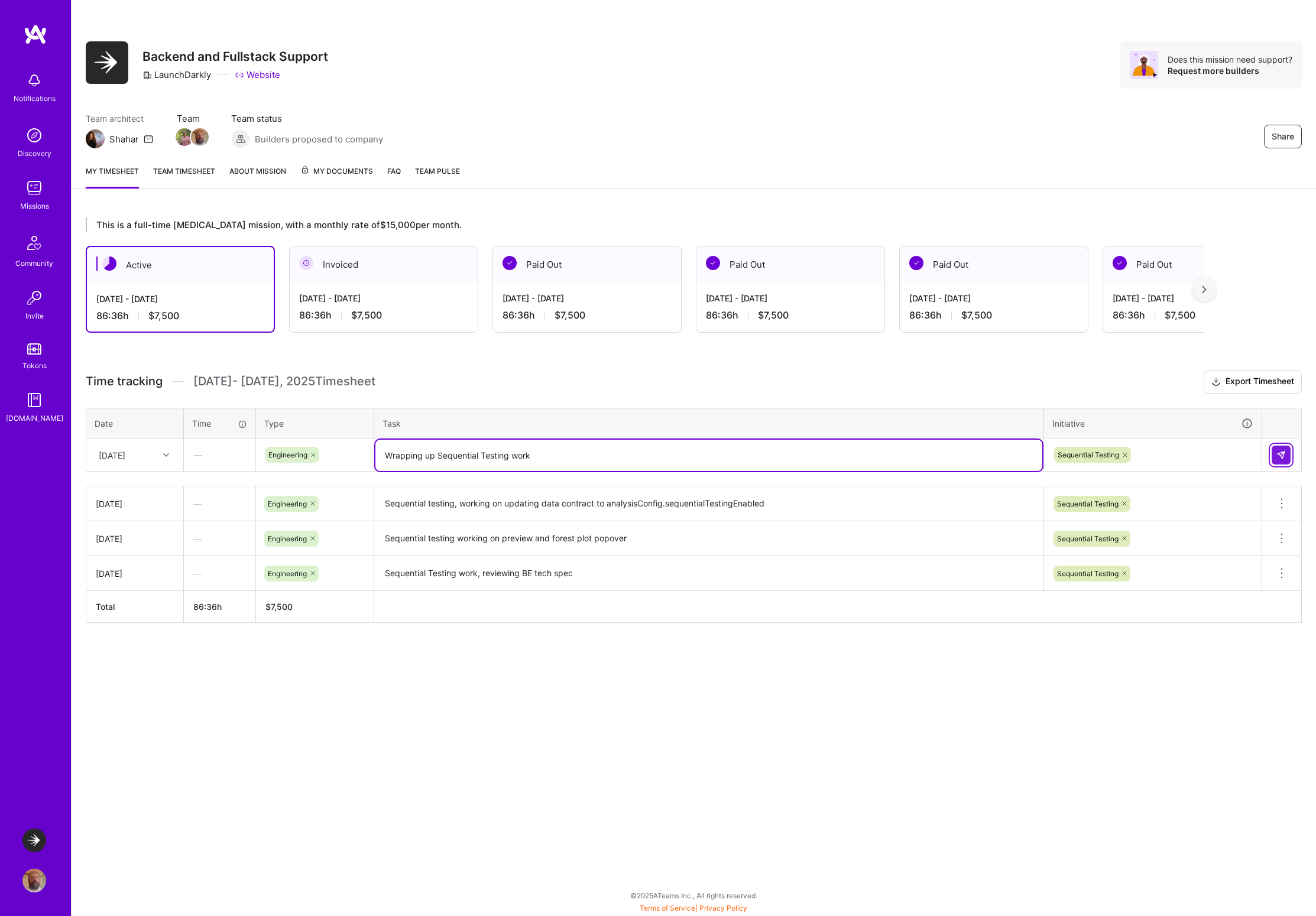
click at [1283, 453] on img at bounding box center [1281, 456] width 10 height 10
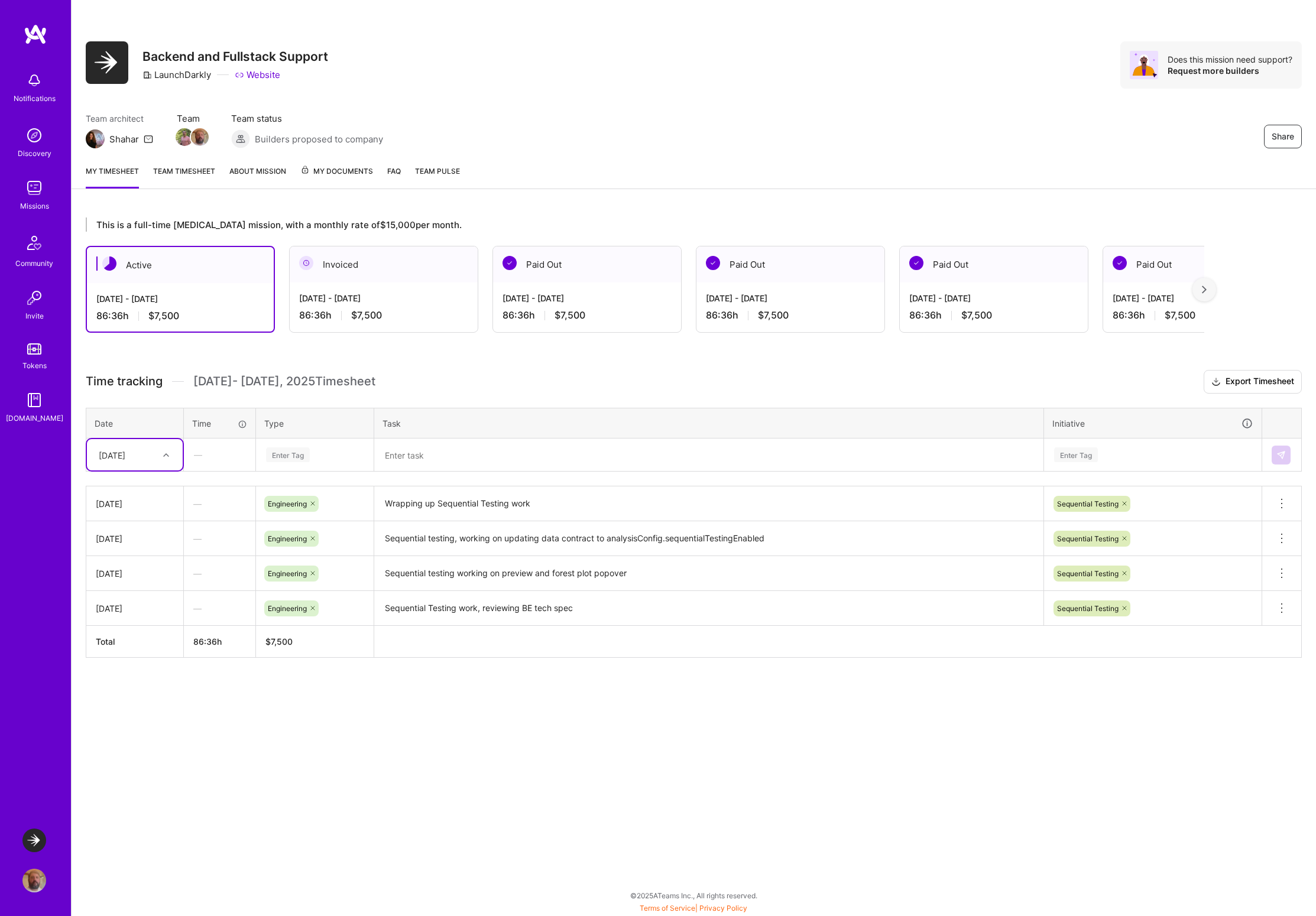
click at [258, 171] on link "About Mission" at bounding box center [258, 177] width 57 height 24
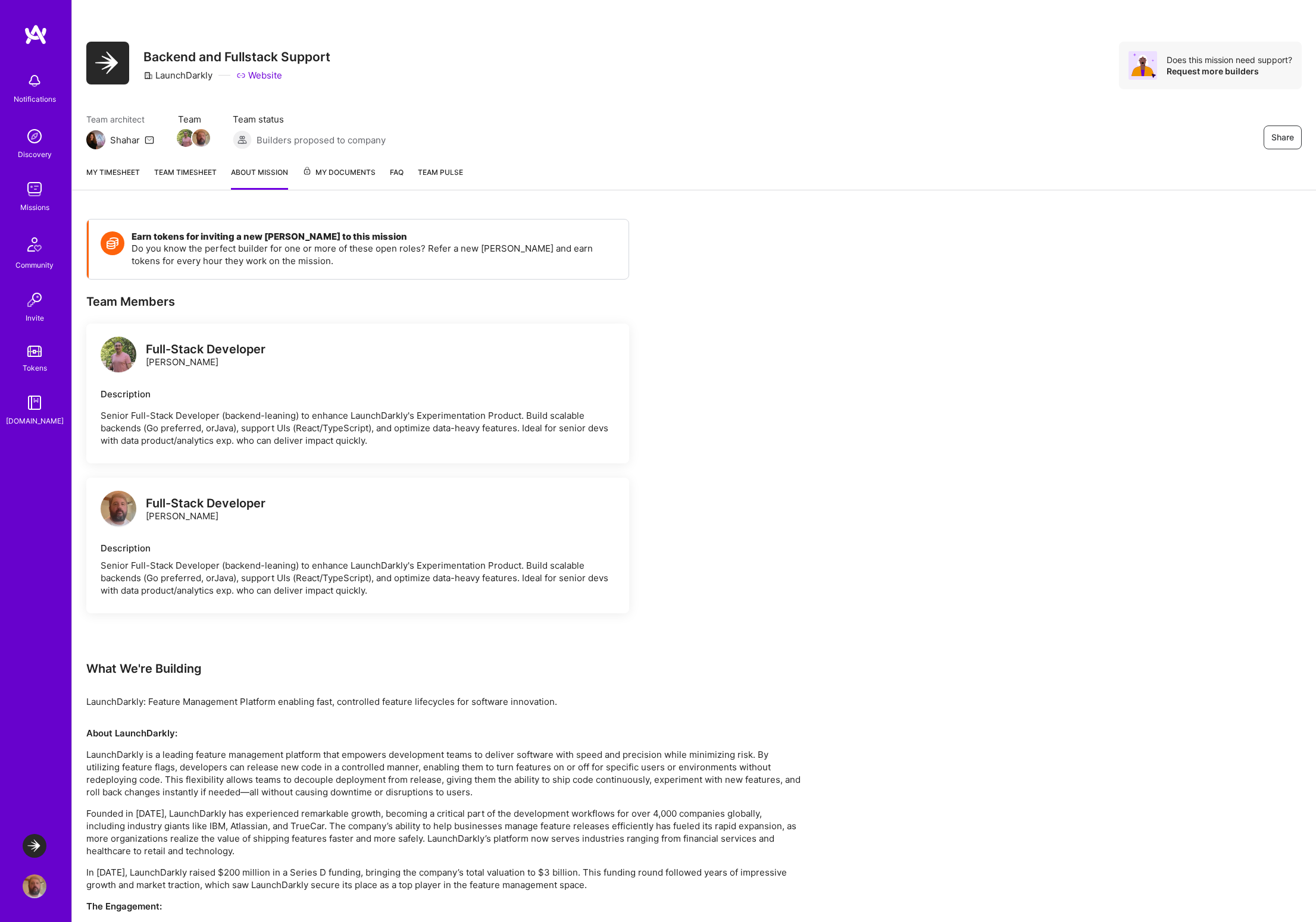
click at [345, 172] on span "My Documents" at bounding box center [339, 172] width 74 height 13
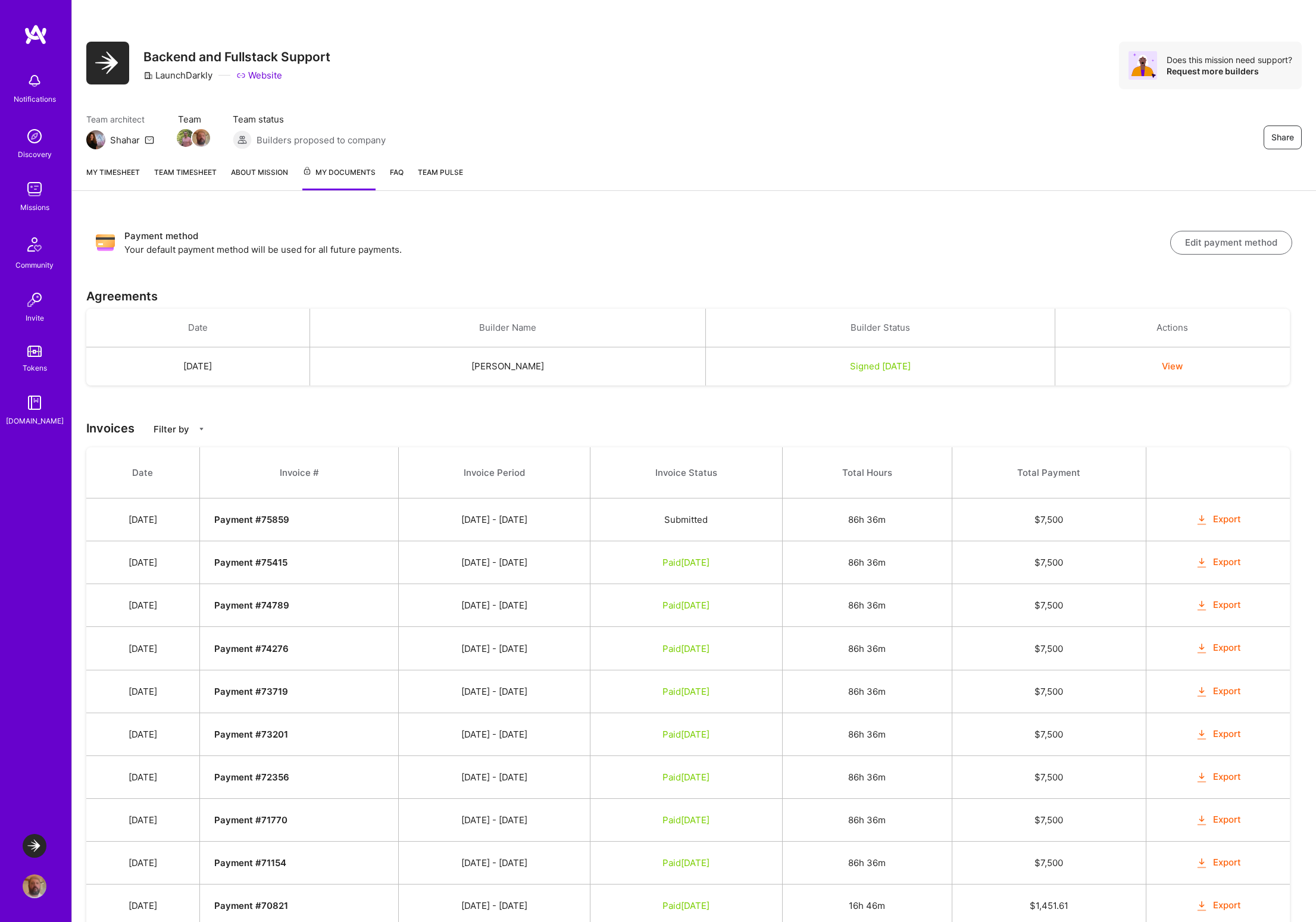
click at [123, 174] on link "My timesheet" at bounding box center [113, 178] width 53 height 25
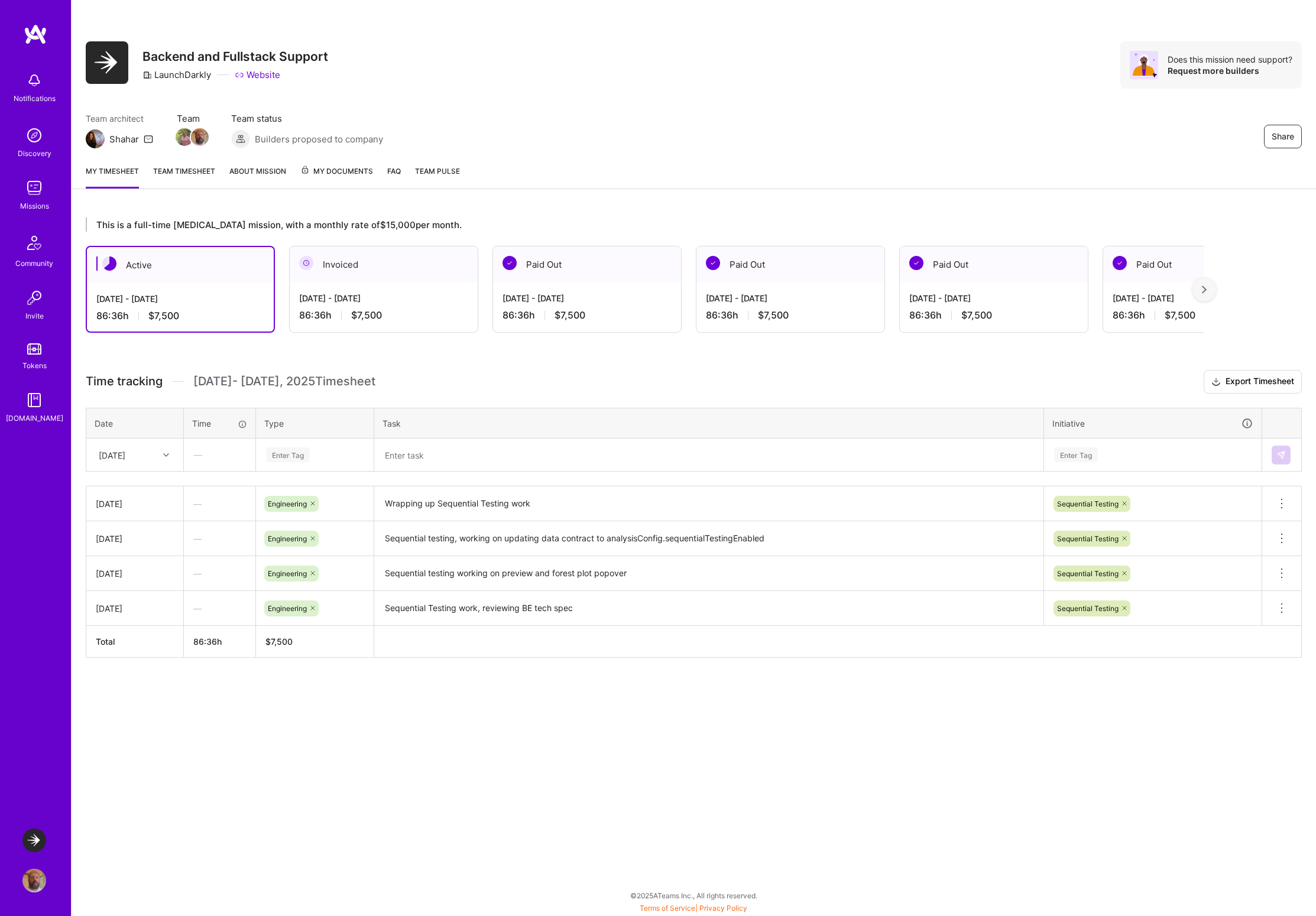
click at [439, 179] on link "Team Pulse" at bounding box center [438, 177] width 45 height 24
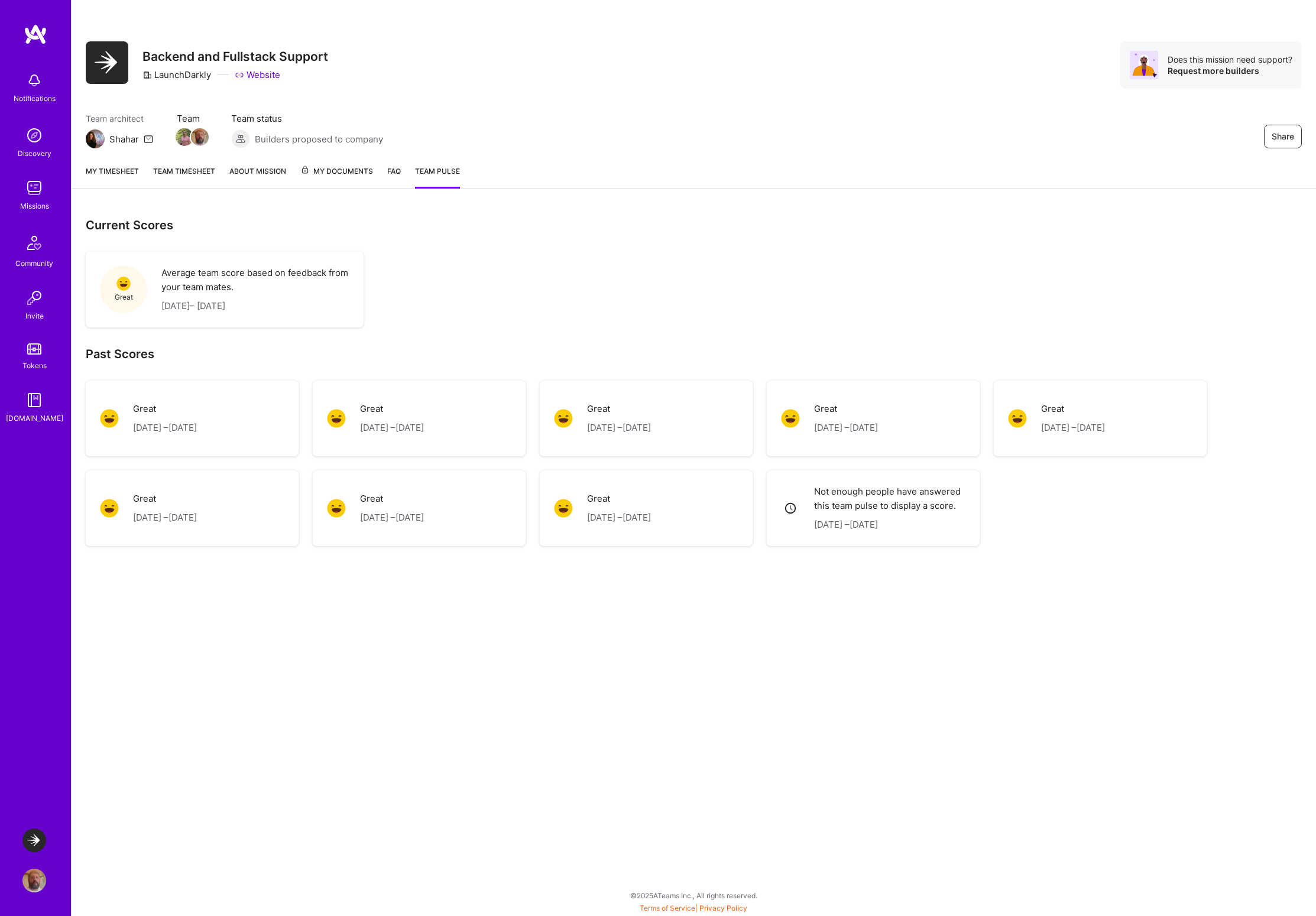
click at [122, 166] on link "My timesheet" at bounding box center [112, 177] width 53 height 24
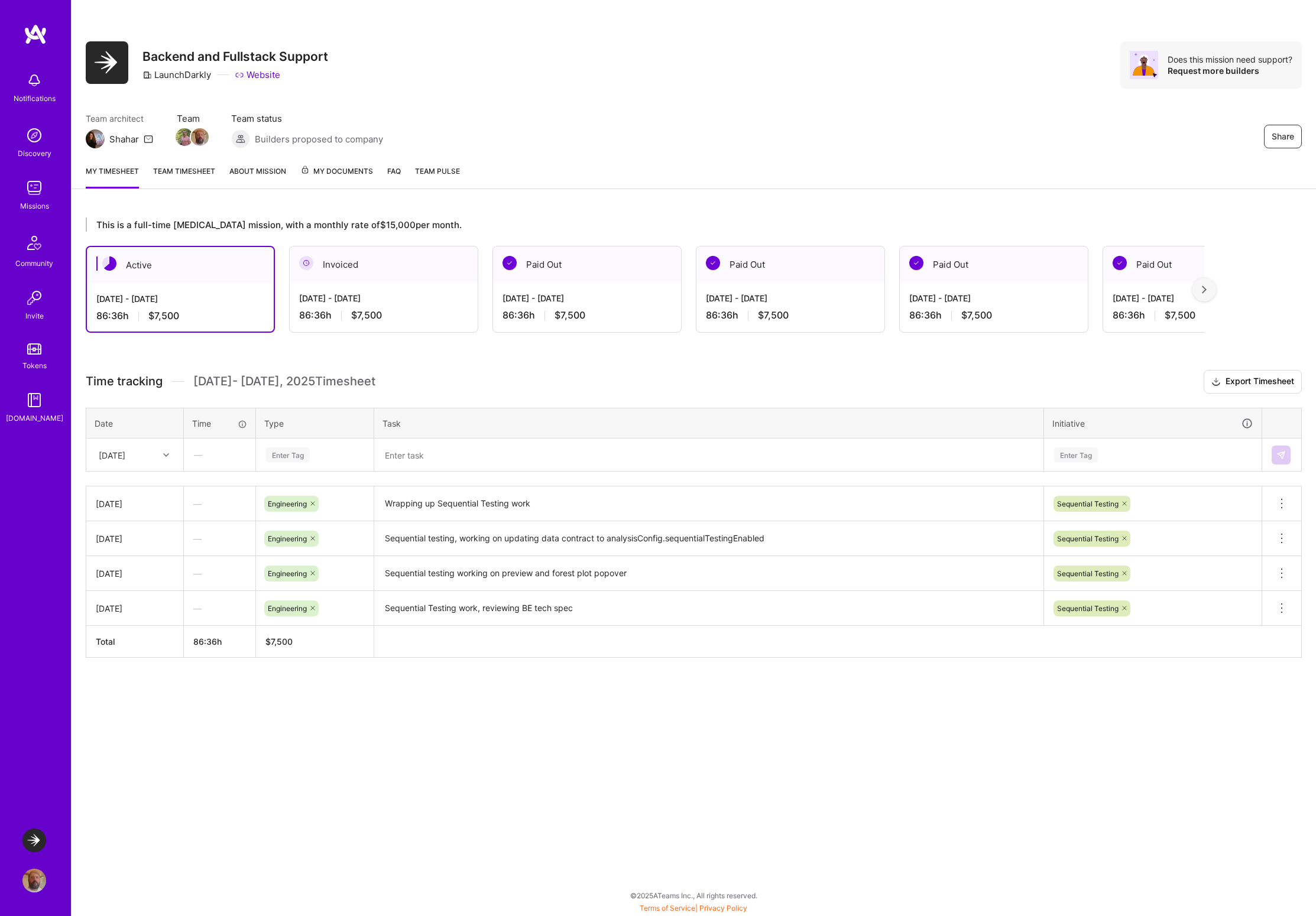
click at [36, 199] on img at bounding box center [34, 188] width 24 height 24
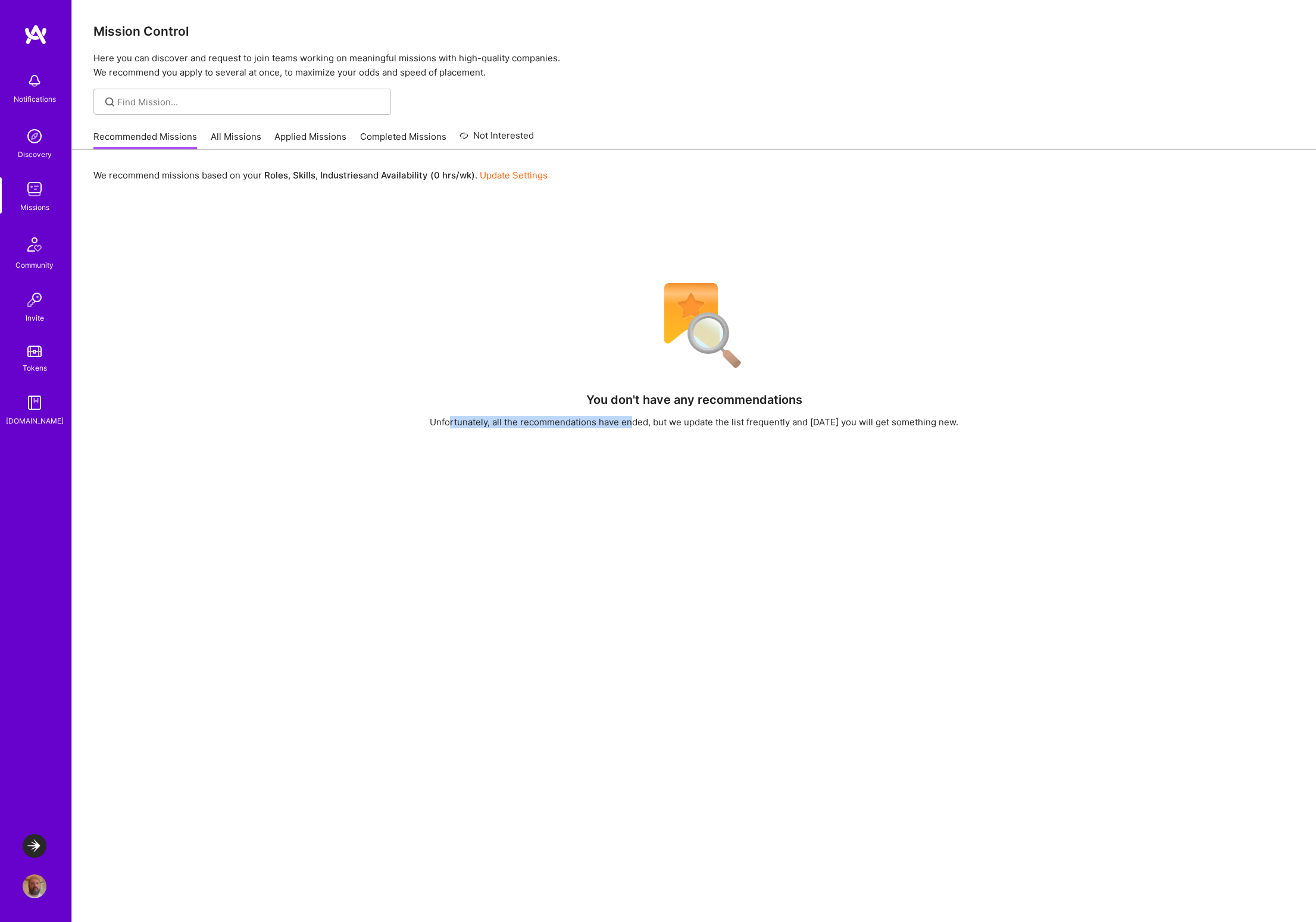
drag, startPoint x: 443, startPoint y: 421, endPoint x: 624, endPoint y: 424, distance: 181.0
click at [624, 424] on div "Unfortunately, all the recommendations have ended, but we update the list frequ…" at bounding box center [694, 422] width 529 height 13
drag, startPoint x: 657, startPoint y: 422, endPoint x: 938, endPoint y: 418, distance: 281.0
click at [938, 418] on div "Unfortunately, all the recommendations have ended, but we update the list frequ…" at bounding box center [694, 422] width 529 height 13
click at [232, 137] on link "All Missions" at bounding box center [236, 140] width 50 height 20
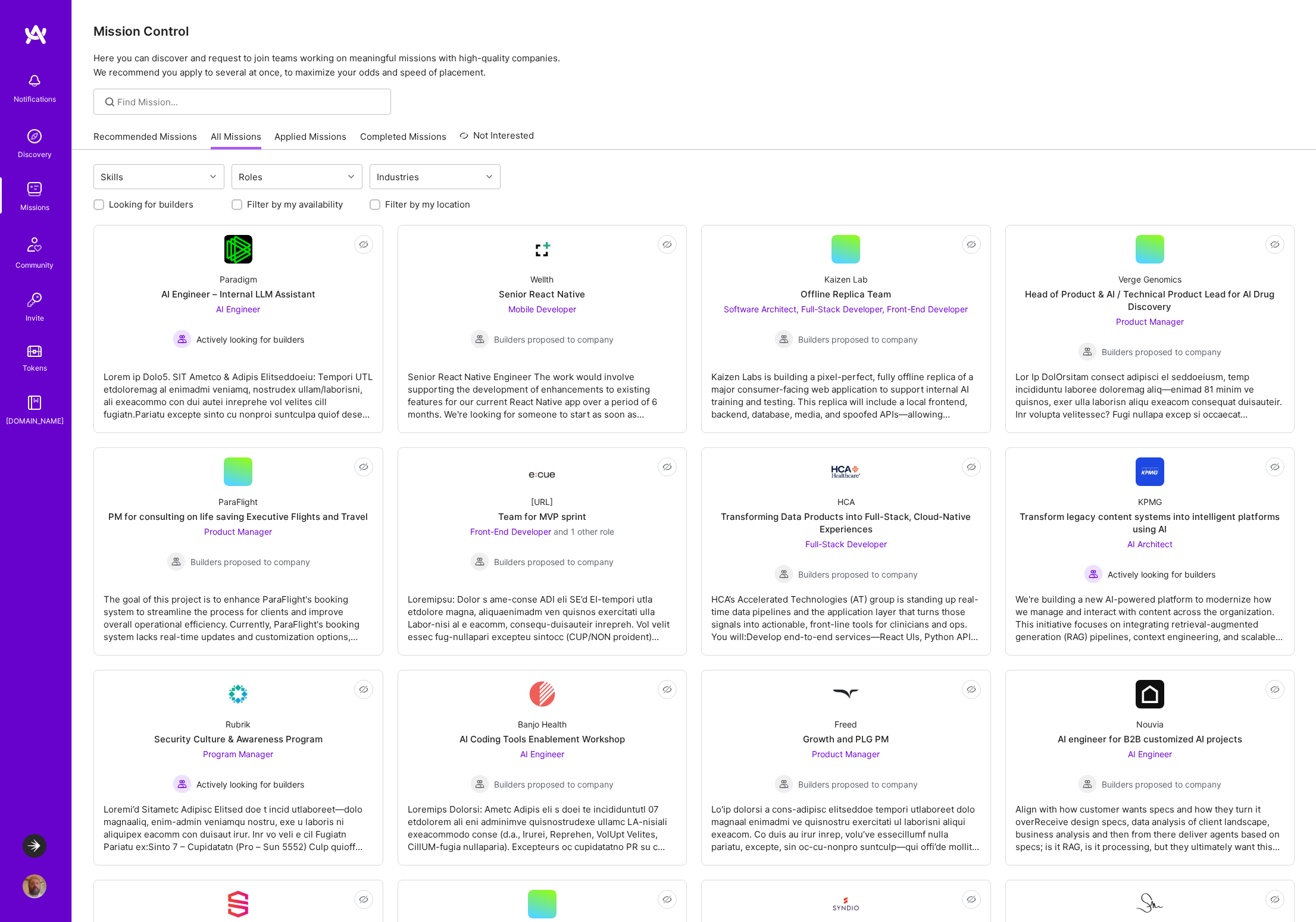
click at [174, 137] on link "Recommended Missions" at bounding box center [145, 140] width 104 height 20
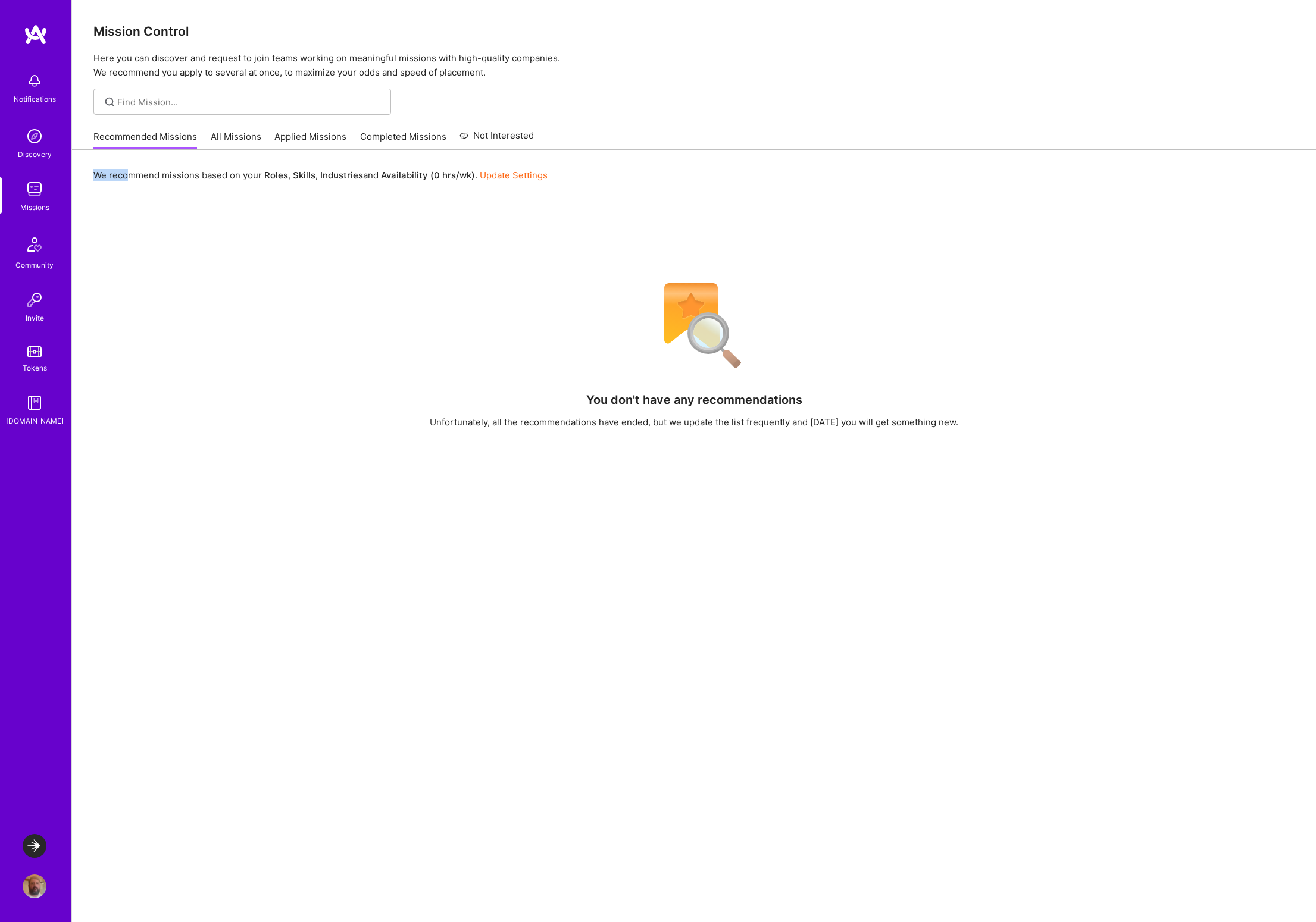
drag, startPoint x: 130, startPoint y: 172, endPoint x: 229, endPoint y: 169, distance: 99.0
click at [229, 169] on div "We recommend missions based on your Roles , Skills , Industries and Availabilit…" at bounding box center [693, 175] width 1201 height 22
click at [527, 173] on link "Update Settings" at bounding box center [513, 175] width 68 height 11
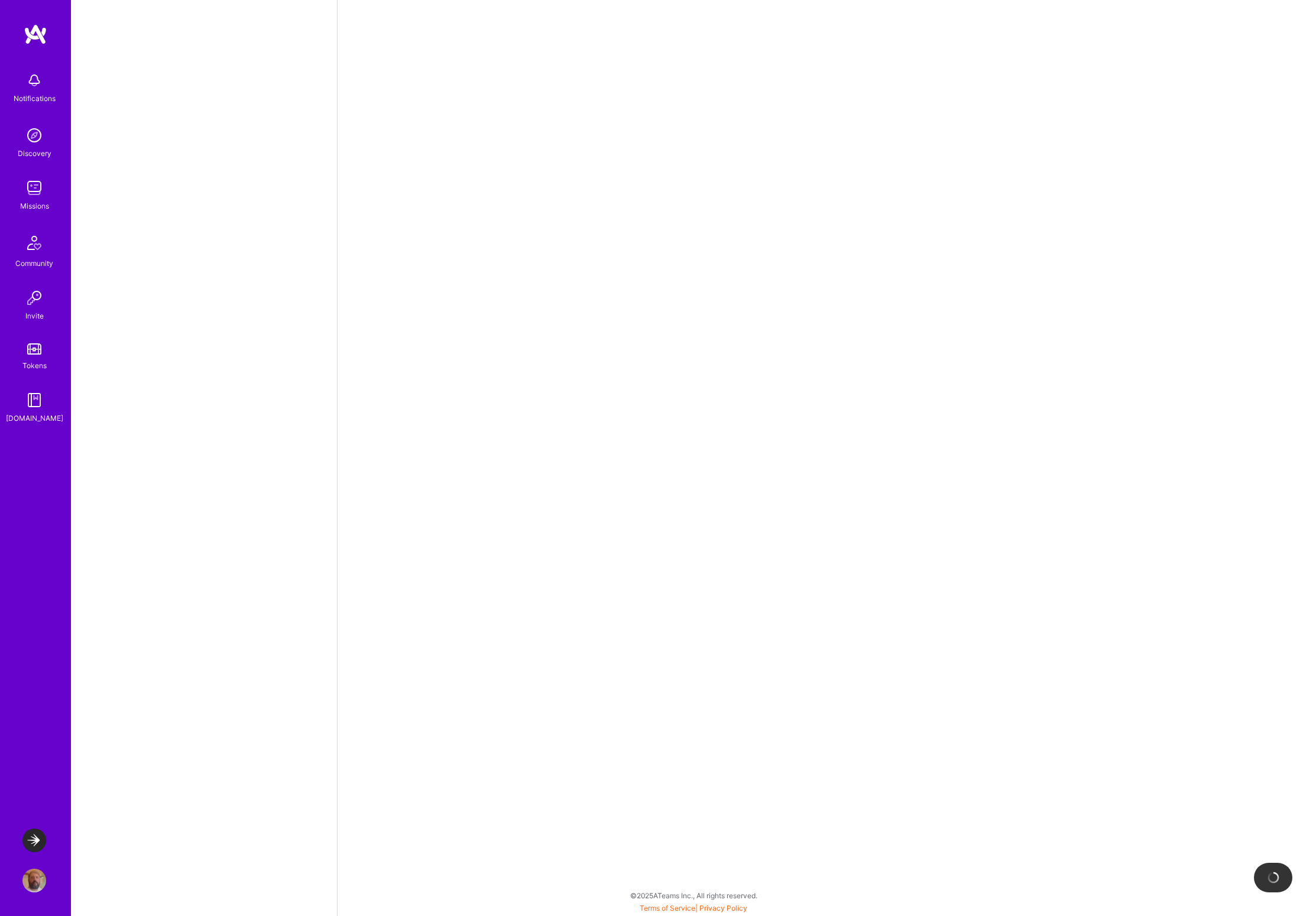
select select "US"
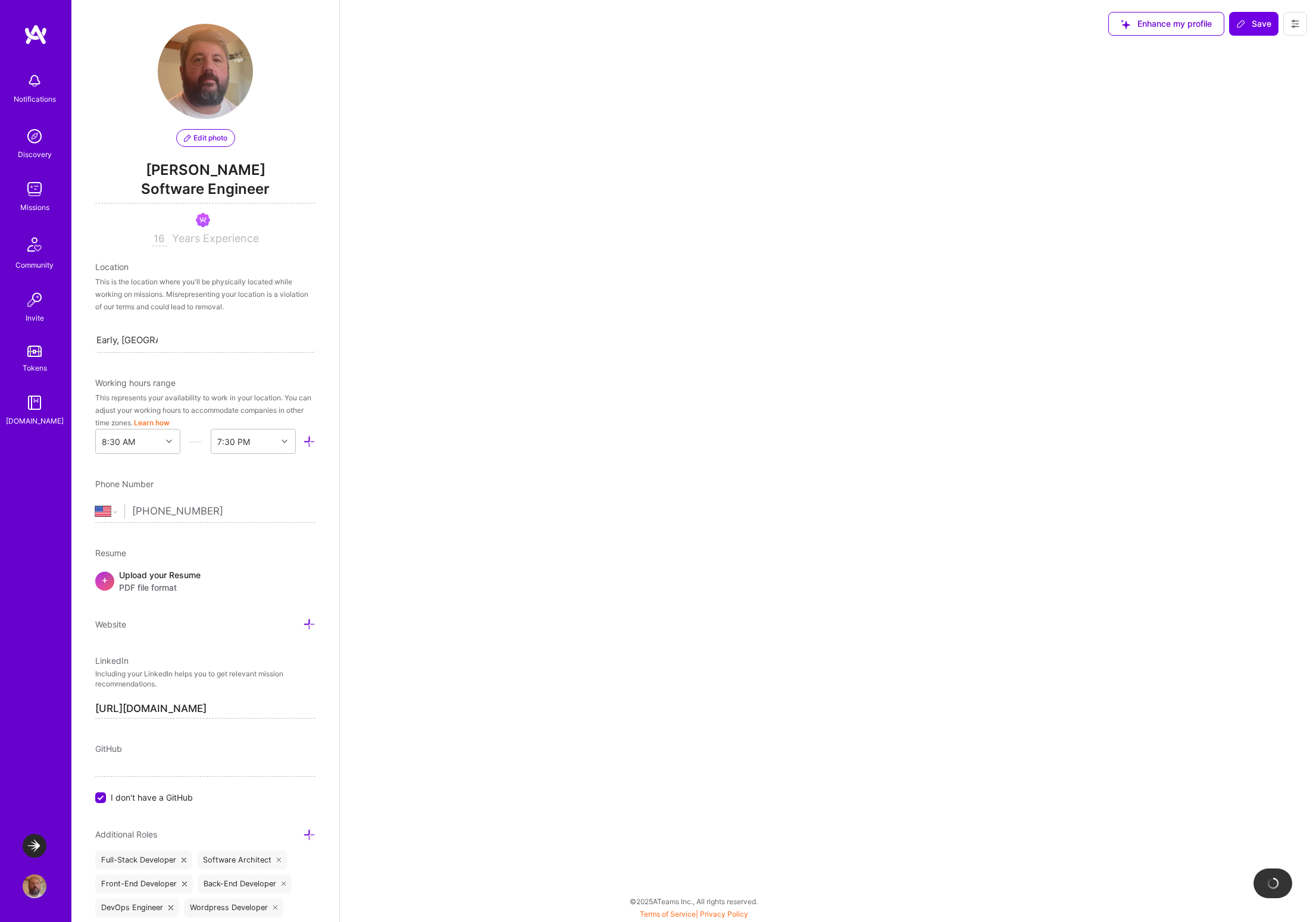
select select "Right Now"
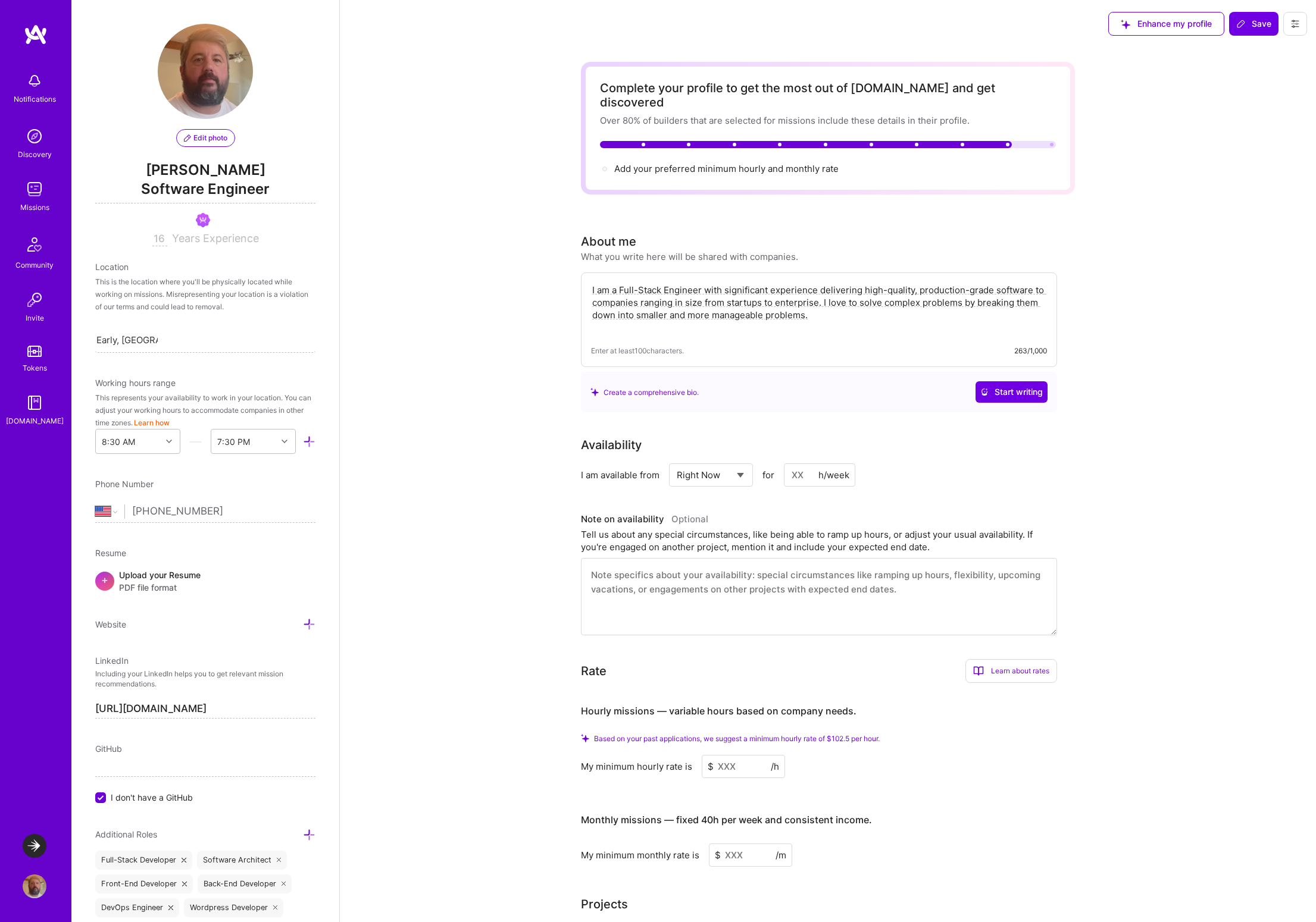
click at [803, 463] on input at bounding box center [819, 475] width 71 height 23
type input "40"
click at [1259, 25] on span "Save" at bounding box center [1254, 23] width 35 height 12
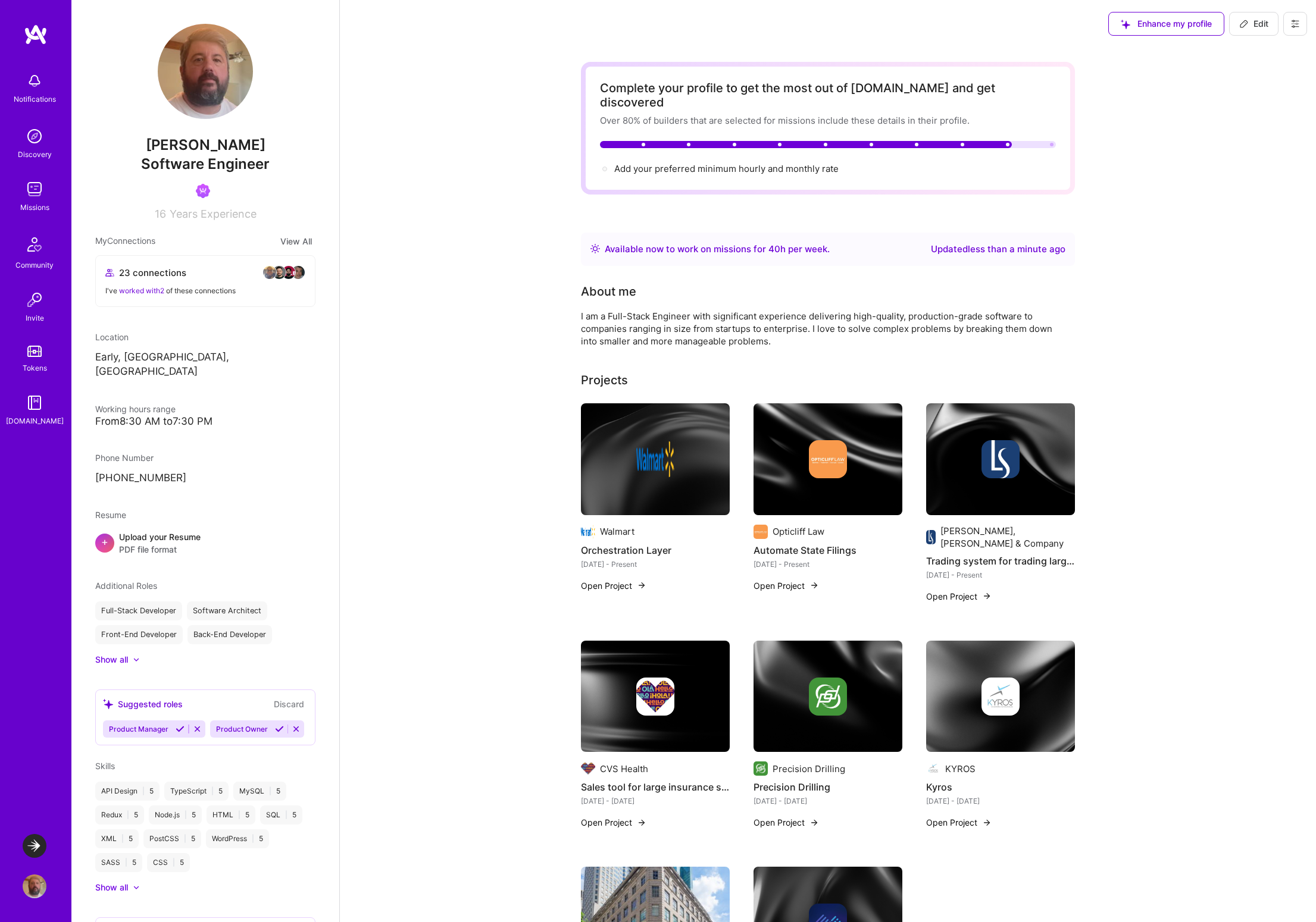
click at [29, 199] on img at bounding box center [34, 189] width 24 height 24
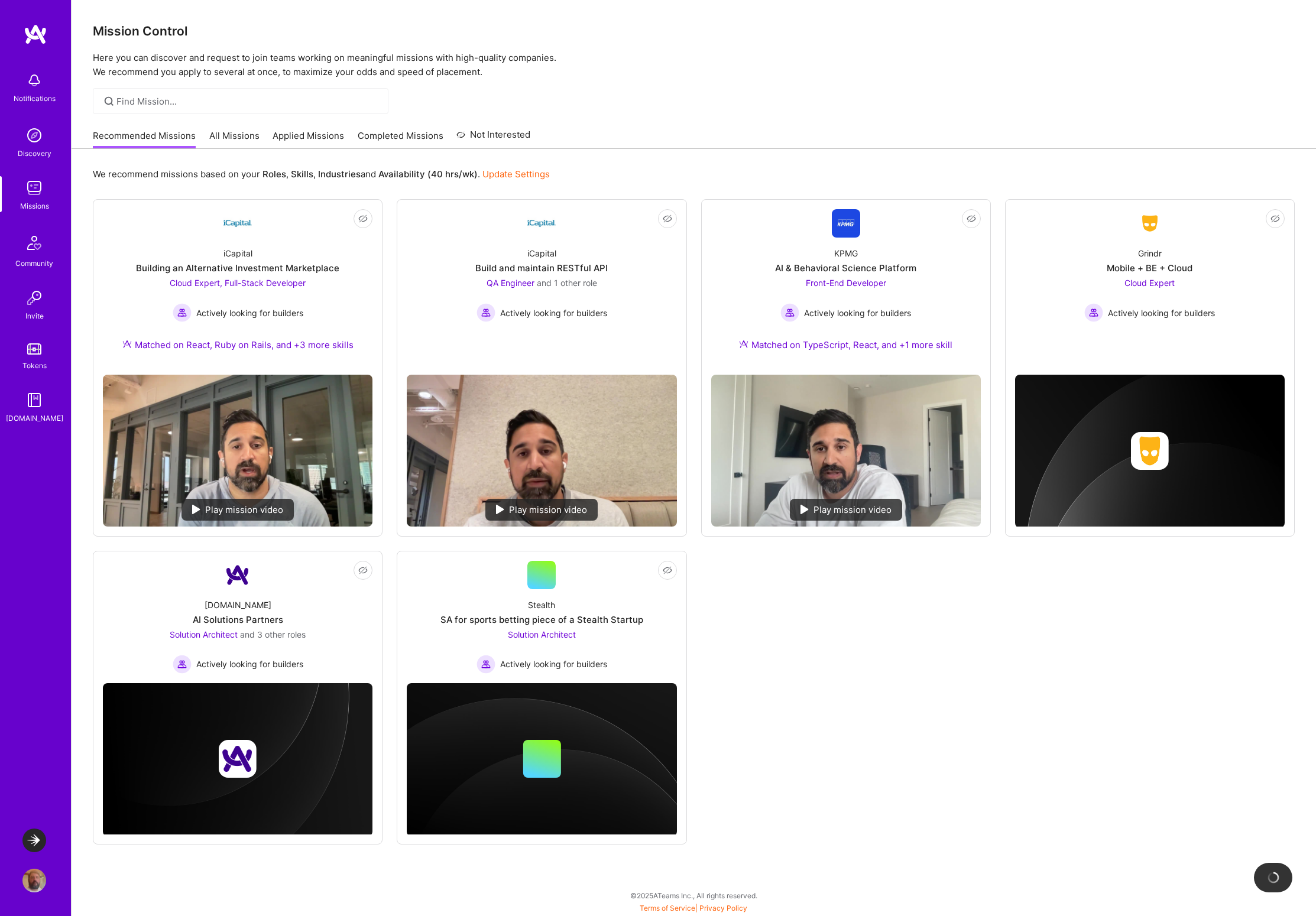
click at [230, 134] on link "All Missions" at bounding box center [234, 139] width 50 height 19
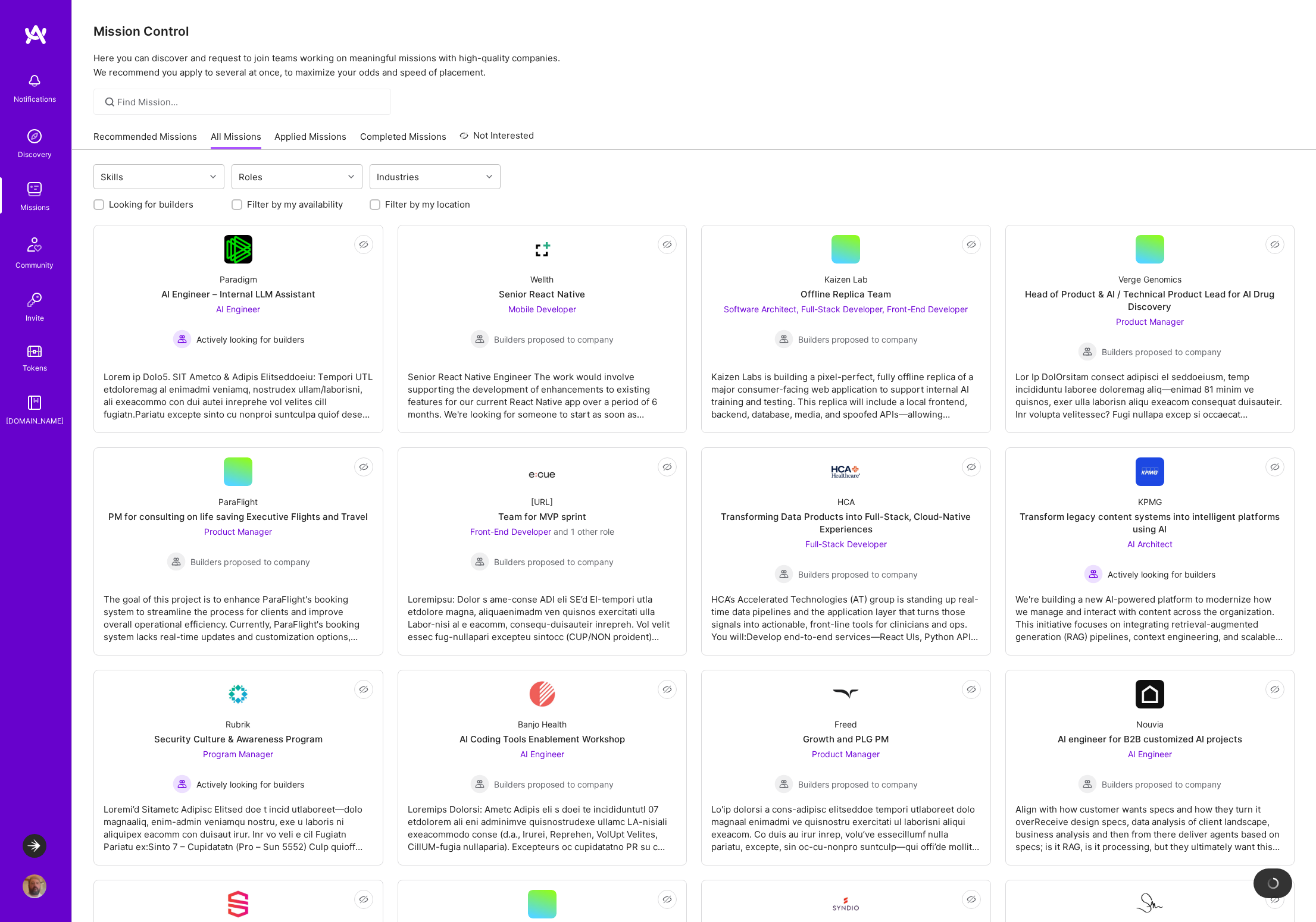
click at [96, 205] on input "Looking for builders" at bounding box center [100, 205] width 8 height 8
checkbox input "true"
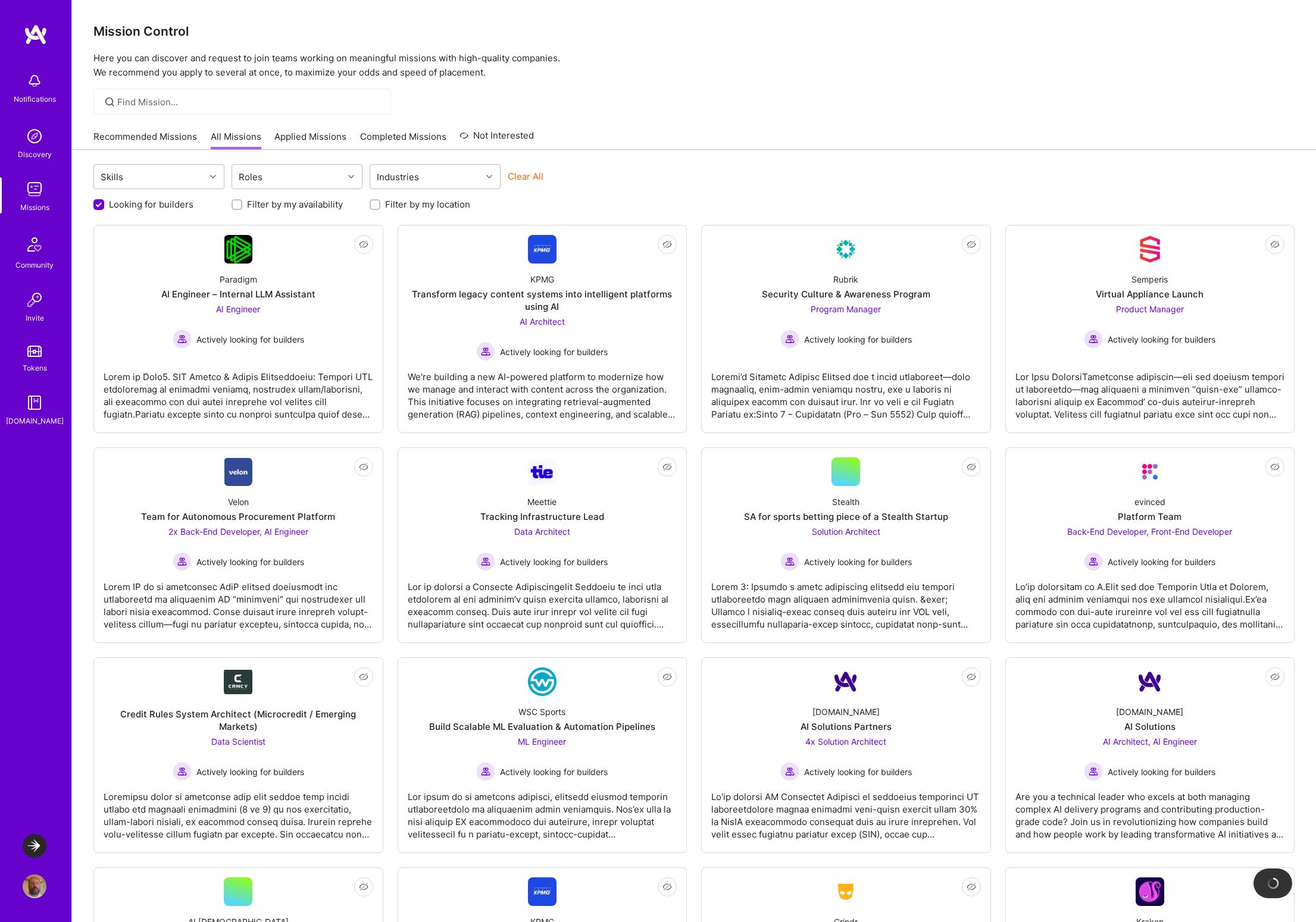
click at [411, 137] on link "Completed Missions" at bounding box center [403, 140] width 86 height 20
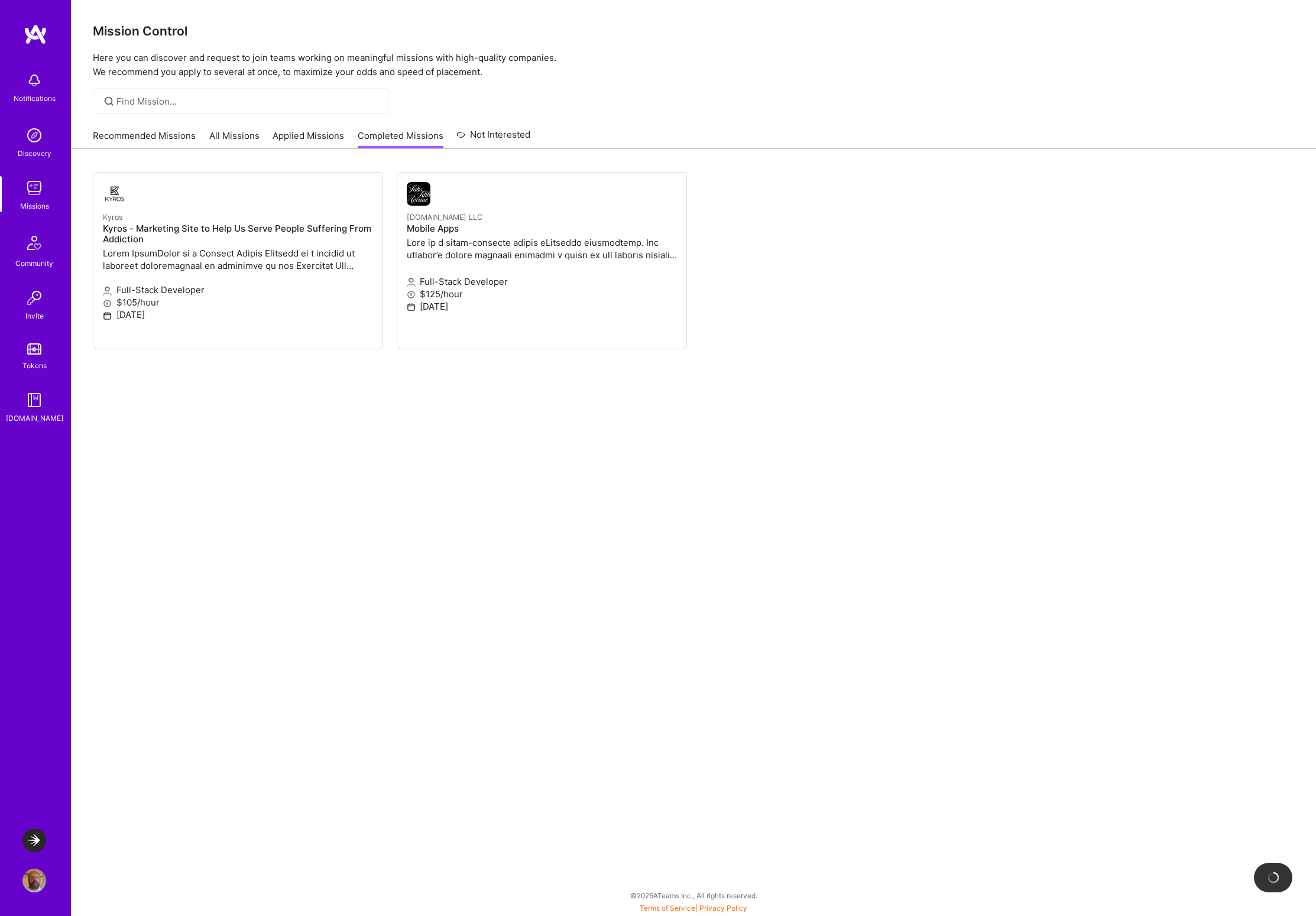
click at [297, 136] on link "Applied Missions" at bounding box center [308, 139] width 72 height 19
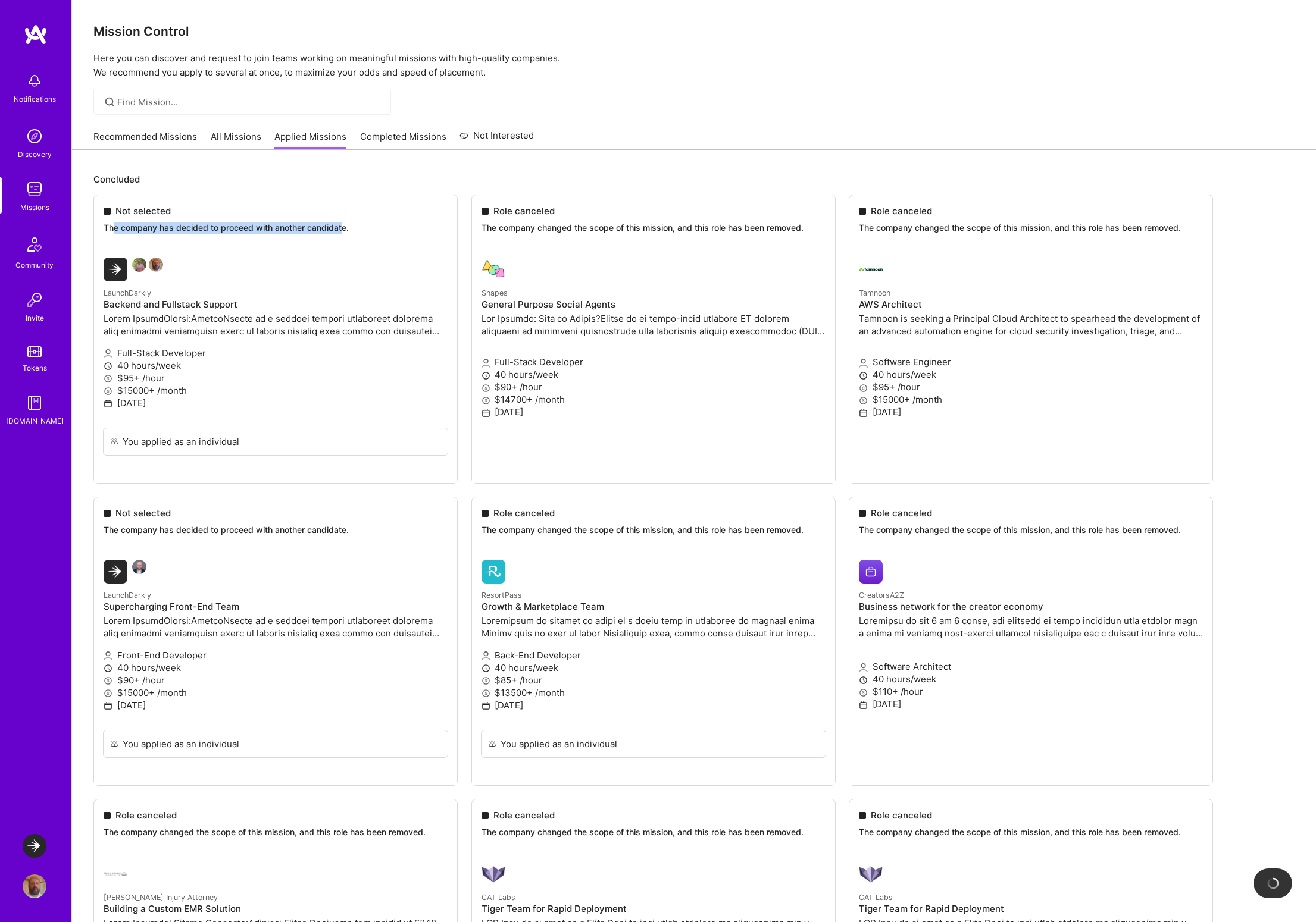
drag, startPoint x: 116, startPoint y: 225, endPoint x: 345, endPoint y: 223, distance: 229.0
drag, startPoint x: 144, startPoint y: 317, endPoint x: 339, endPoint y: 323, distance: 195.1
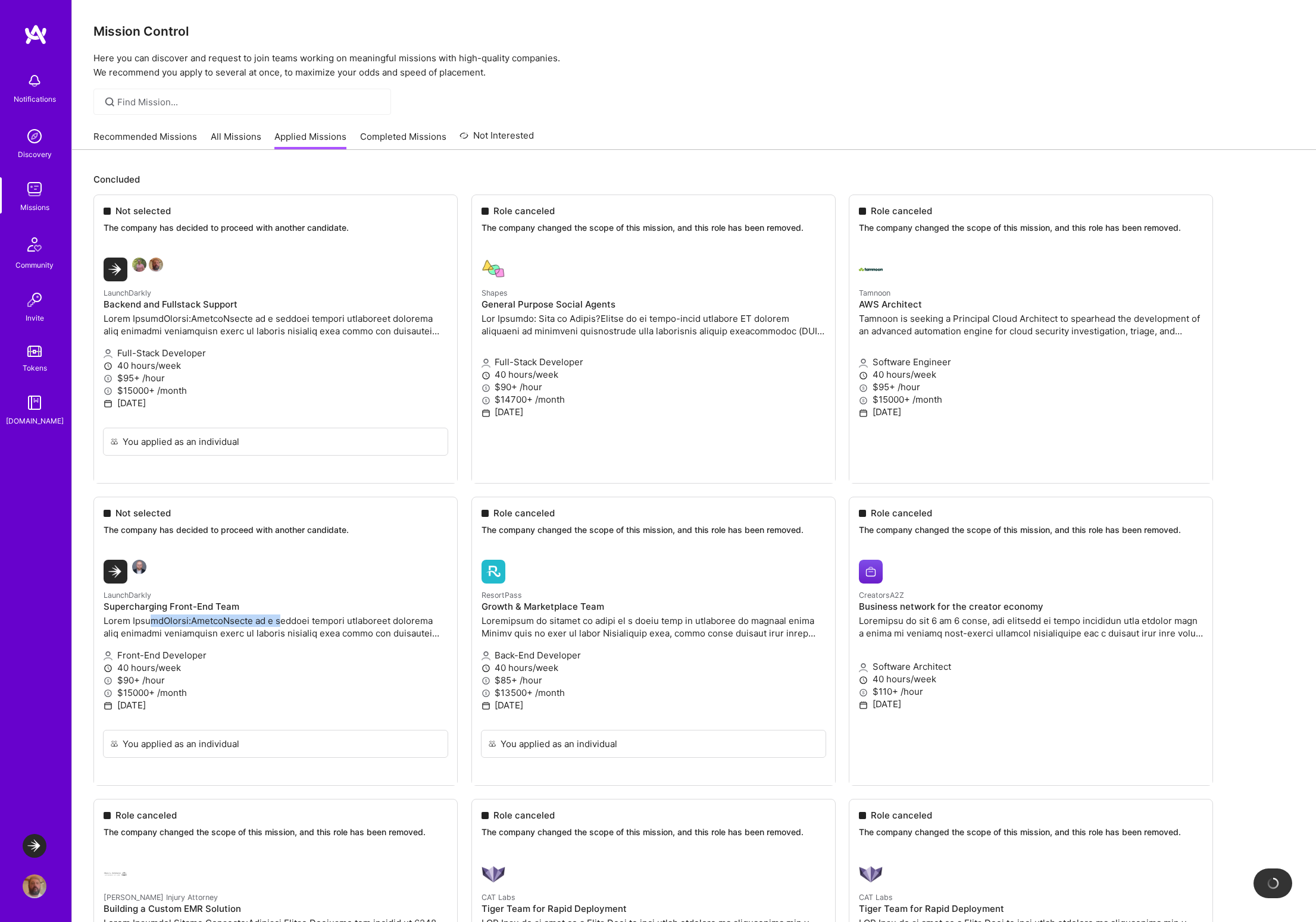
drag, startPoint x: 153, startPoint y: 625, endPoint x: 270, endPoint y: 625, distance: 117.0
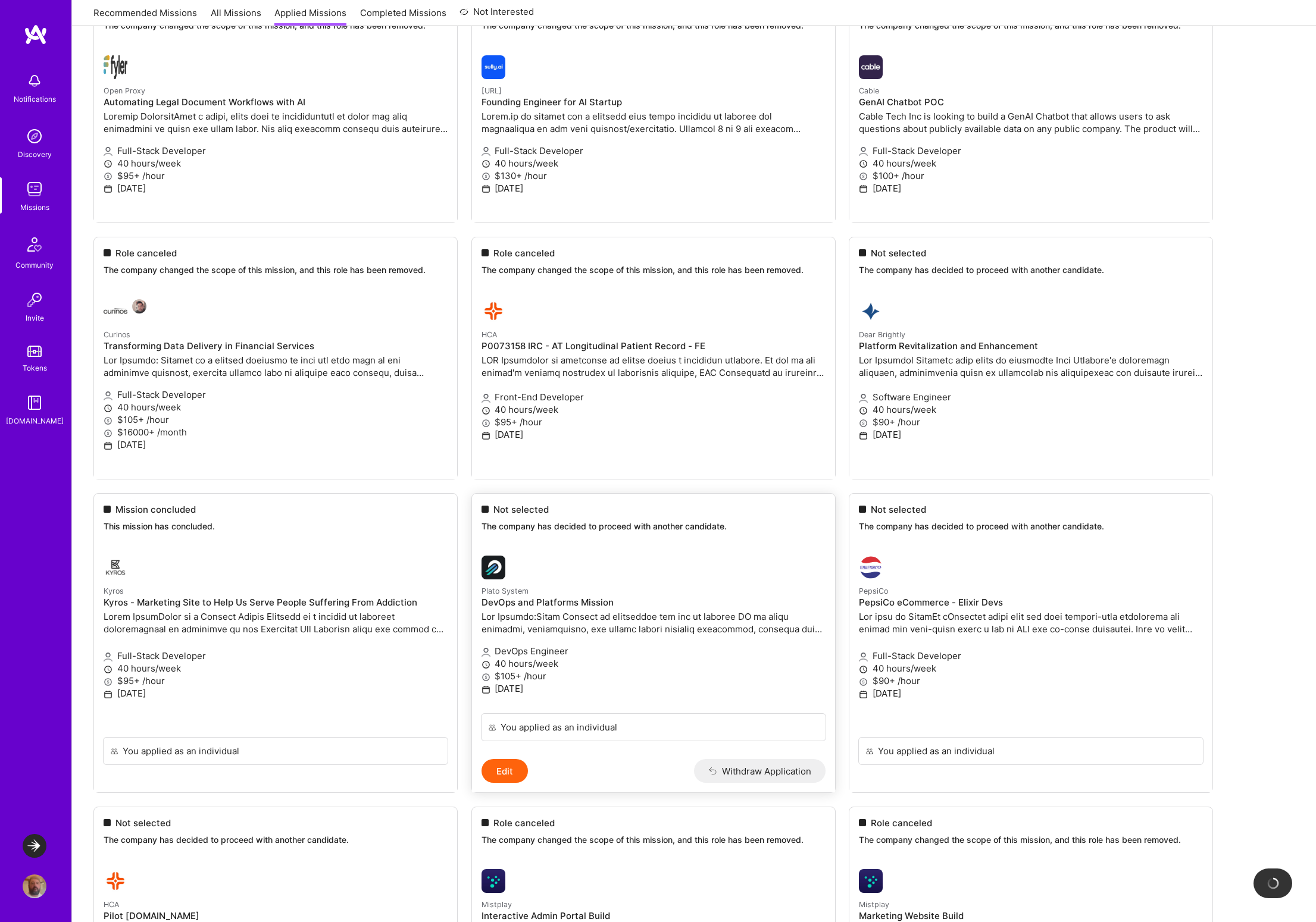
scroll to position [1223, 0]
